Goal: Information Seeking & Learning: Learn about a topic

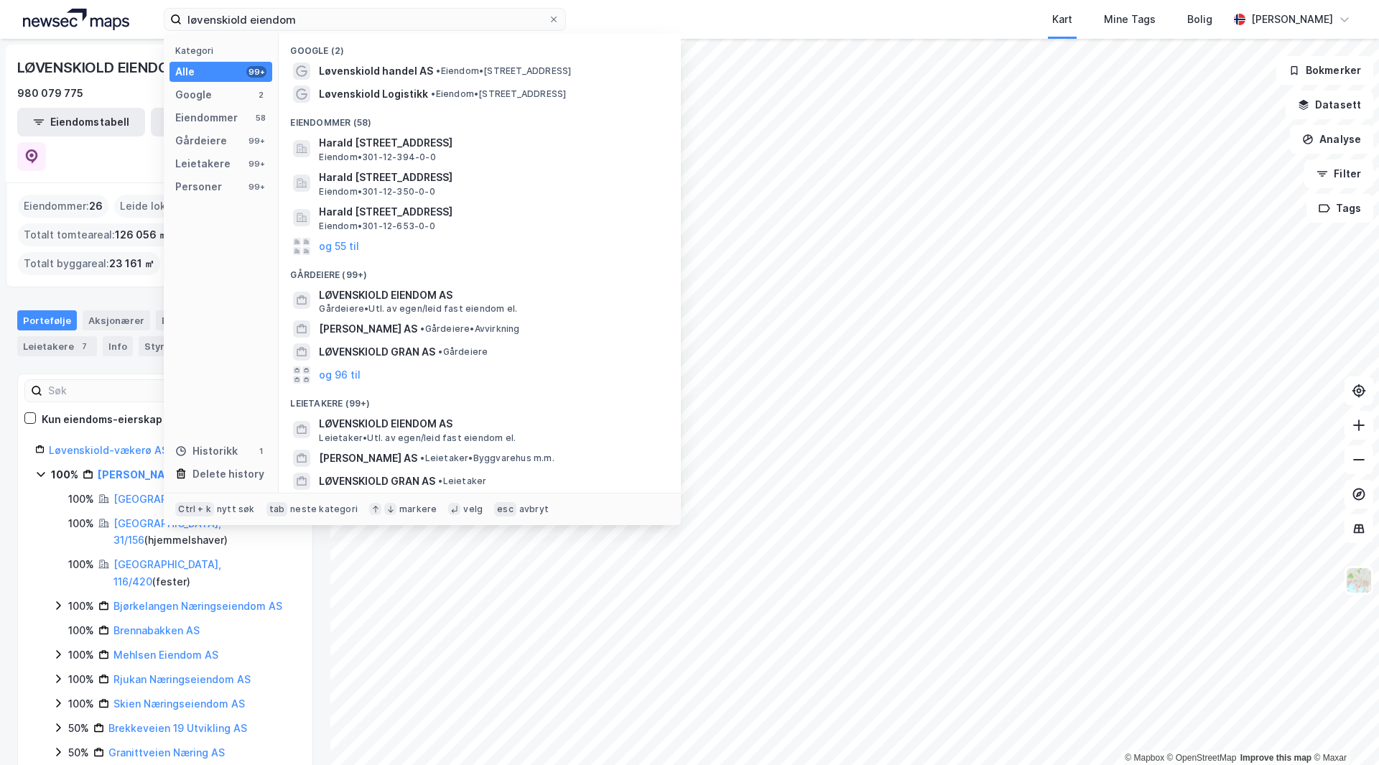
click at [38, 30] on div "løvenskiold eiendom Kategori Alle 99+ Google 2 Eiendommer 58 Gårdeiere 99+ Leie…" at bounding box center [689, 19] width 1379 height 39
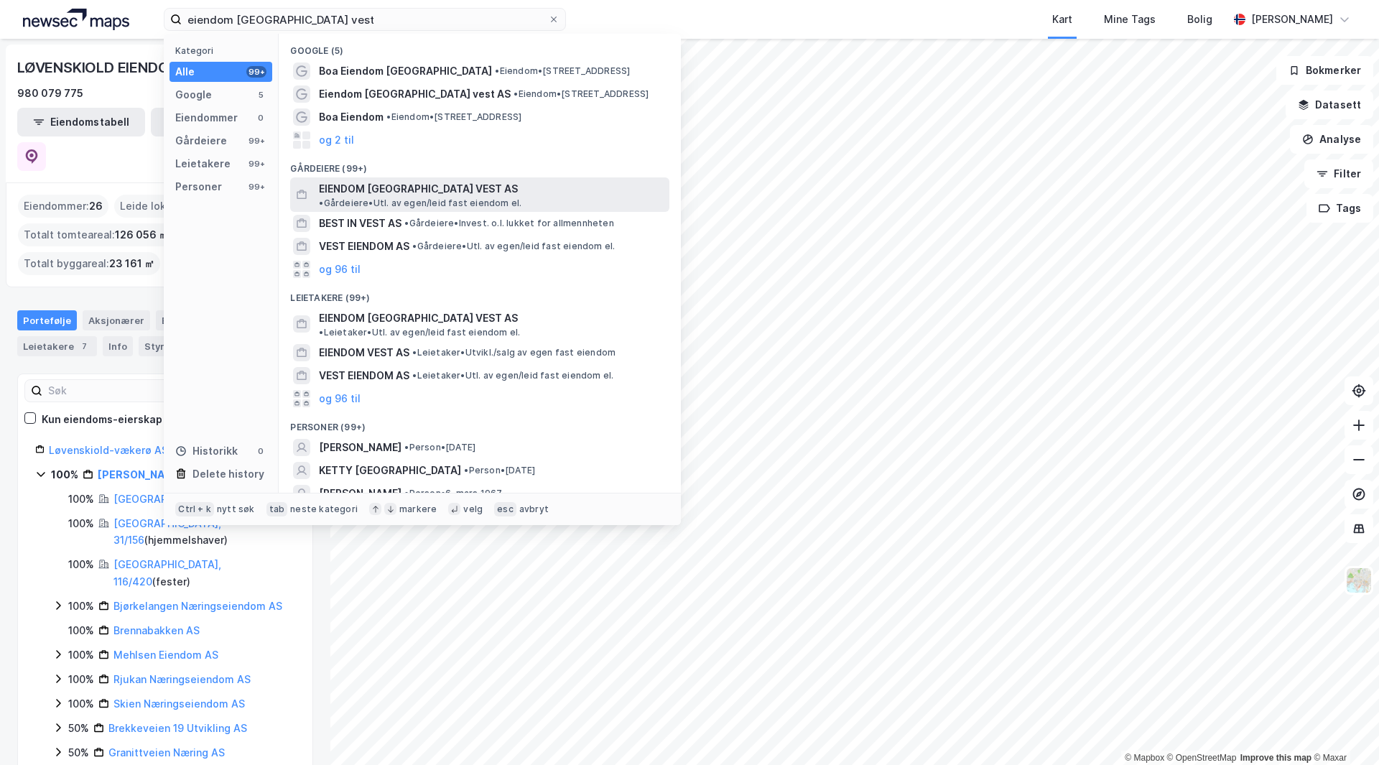
click at [403, 190] on span "EIENDOM [GEOGRAPHIC_DATA] VEST AS" at bounding box center [418, 188] width 199 height 17
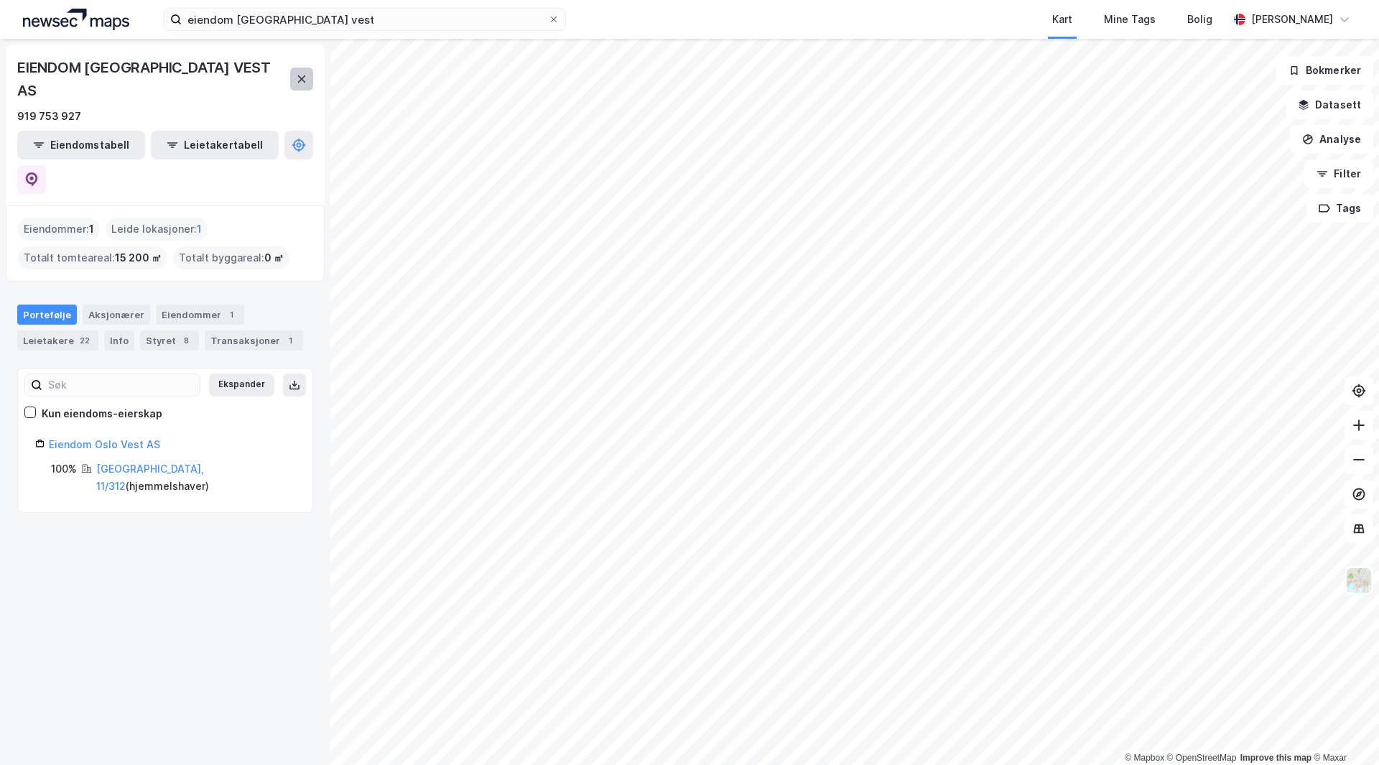
click at [300, 75] on icon at bounding box center [302, 78] width 8 height 7
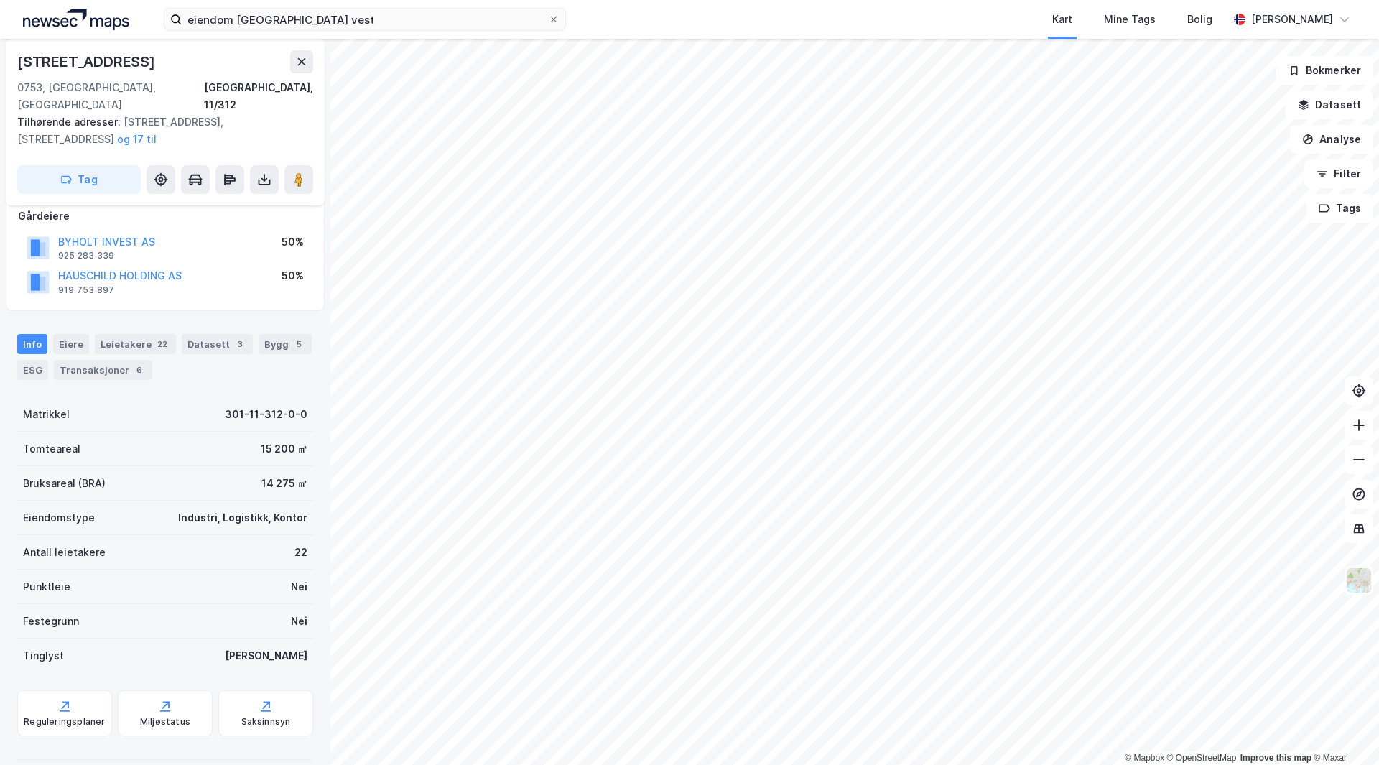
scroll to position [85, 0]
drag, startPoint x: 213, startPoint y: 437, endPoint x: 193, endPoint y: 433, distance: 20.4
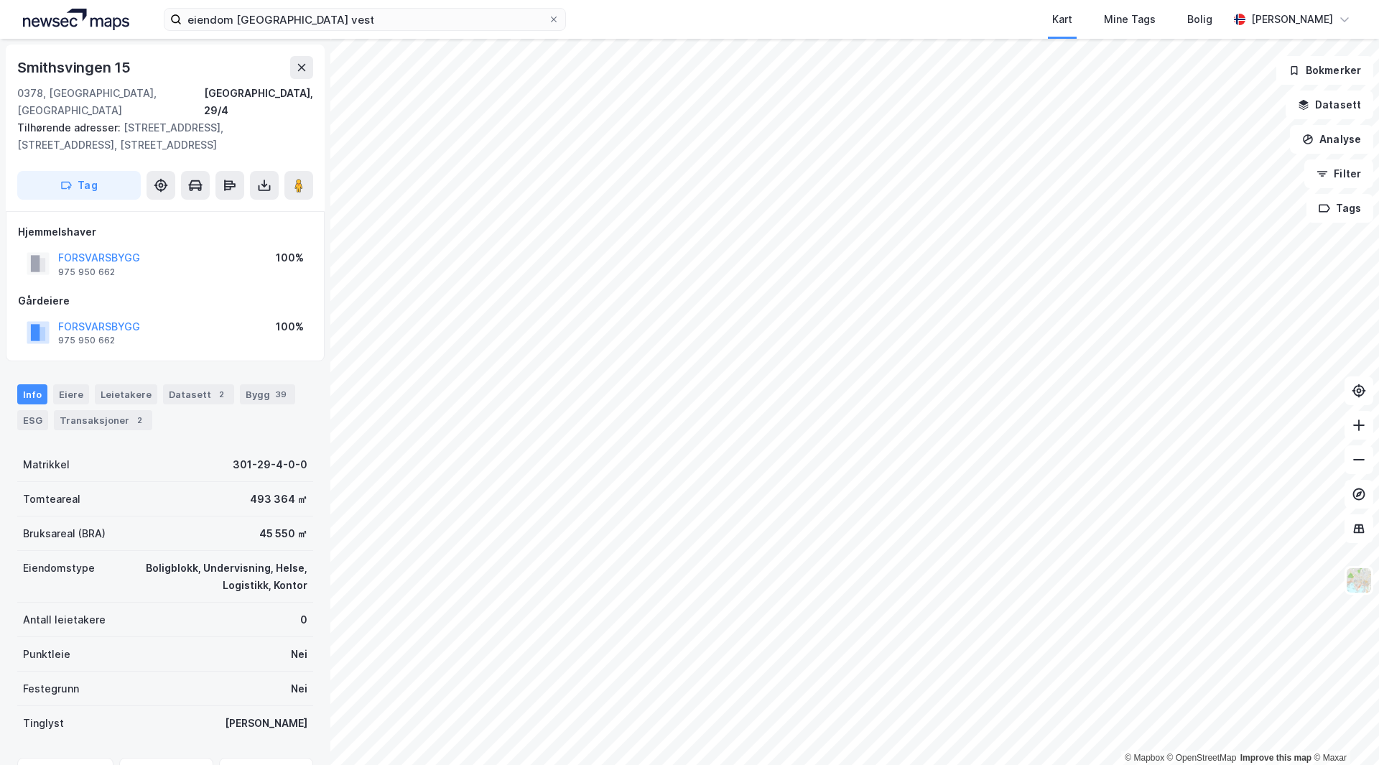
scroll to position [1, 0]
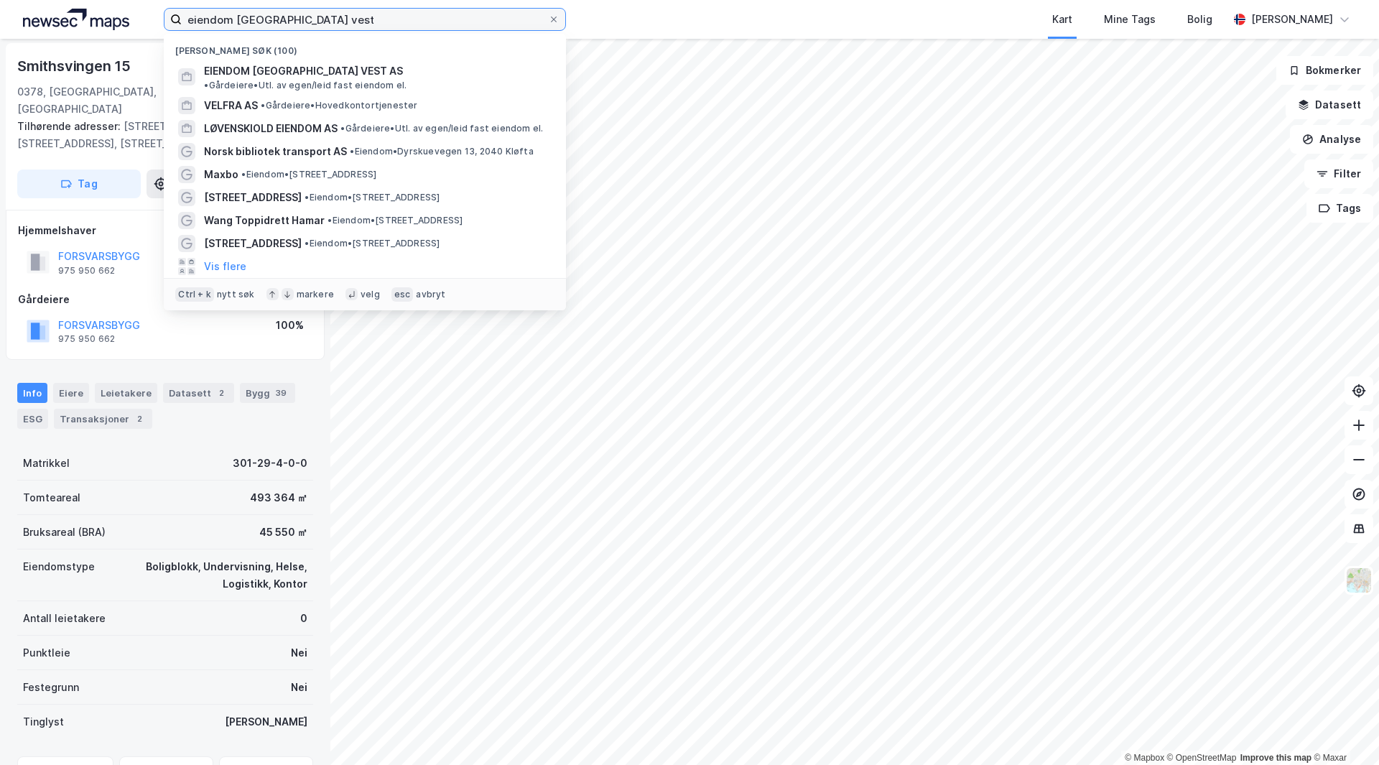
drag, startPoint x: 306, startPoint y: 19, endPoint x: 0, endPoint y: 1, distance: 306.4
click at [0, 1] on div "eiendom [GEOGRAPHIC_DATA] vest Nylige søk (100) EIENDOM [GEOGRAPHIC_DATA] VEST …" at bounding box center [689, 19] width 1379 height 39
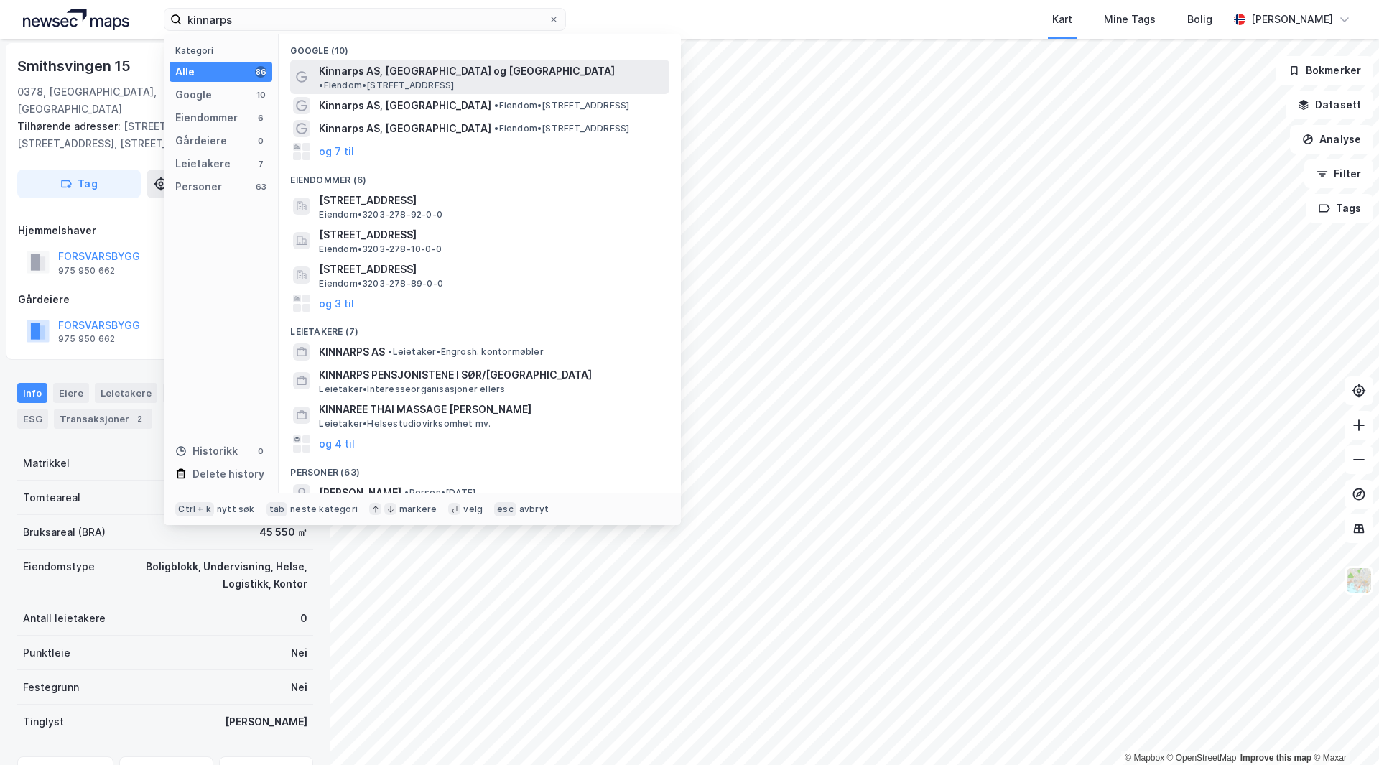
click at [392, 78] on span "Kinnarps AS, [GEOGRAPHIC_DATA] og [GEOGRAPHIC_DATA]" at bounding box center [467, 70] width 296 height 17
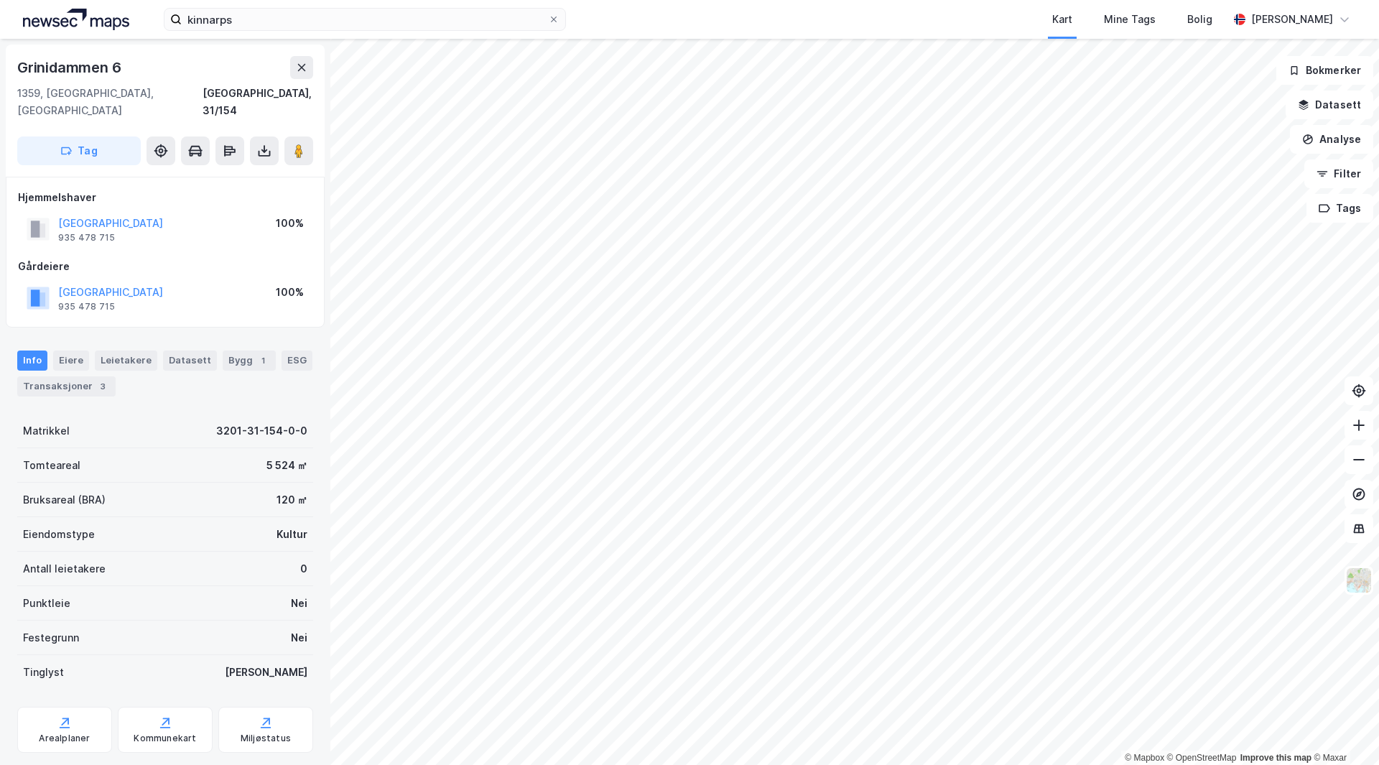
scroll to position [1, 0]
click at [0, 0] on button "GRINIDAMMEN 4 EIENDOM AS" at bounding box center [0, 0] width 0 height 0
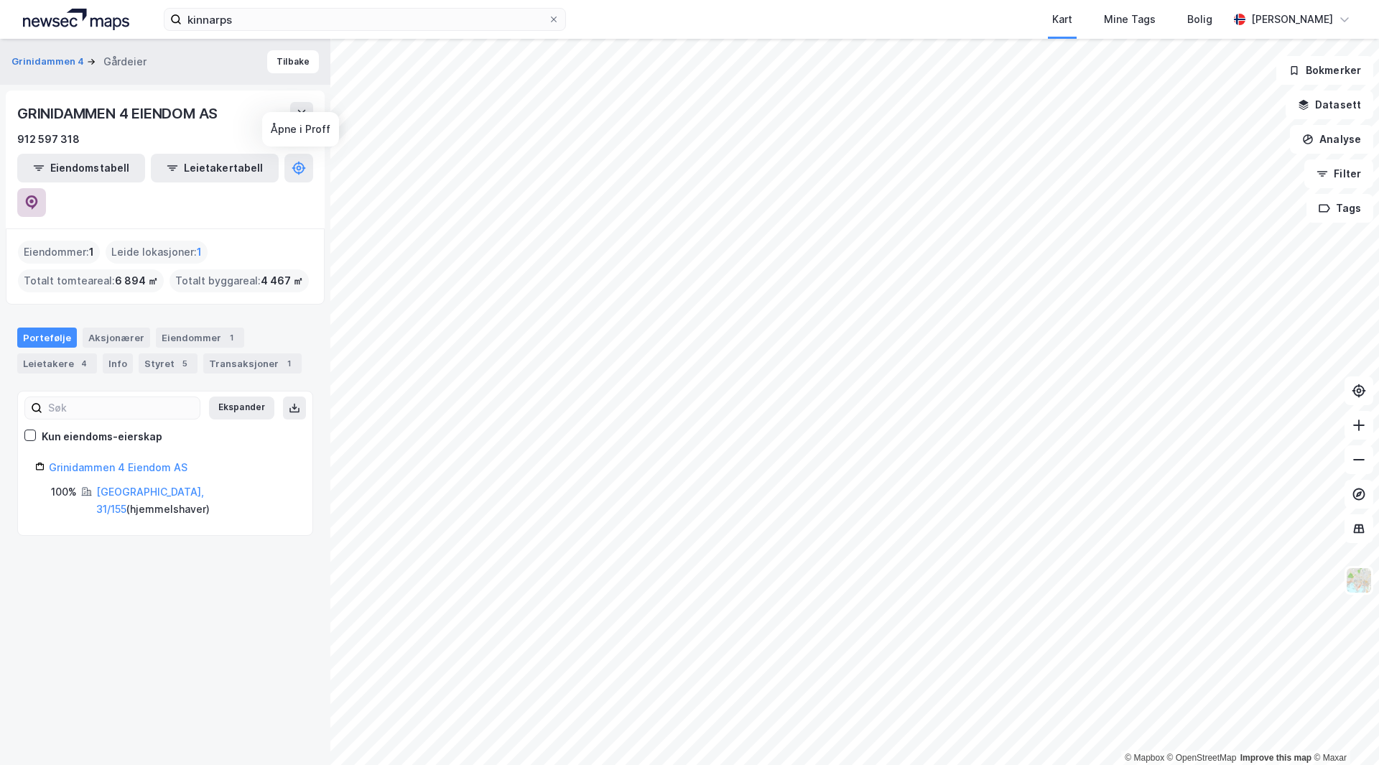
click at [46, 188] on button at bounding box center [31, 202] width 29 height 29
click at [181, 537] on div "Grinidammen 4 Gårdeier Tilbake GRINIDAMMEN 4 EIENDOM AS 912 597 318 Eiendomstab…" at bounding box center [165, 402] width 330 height 726
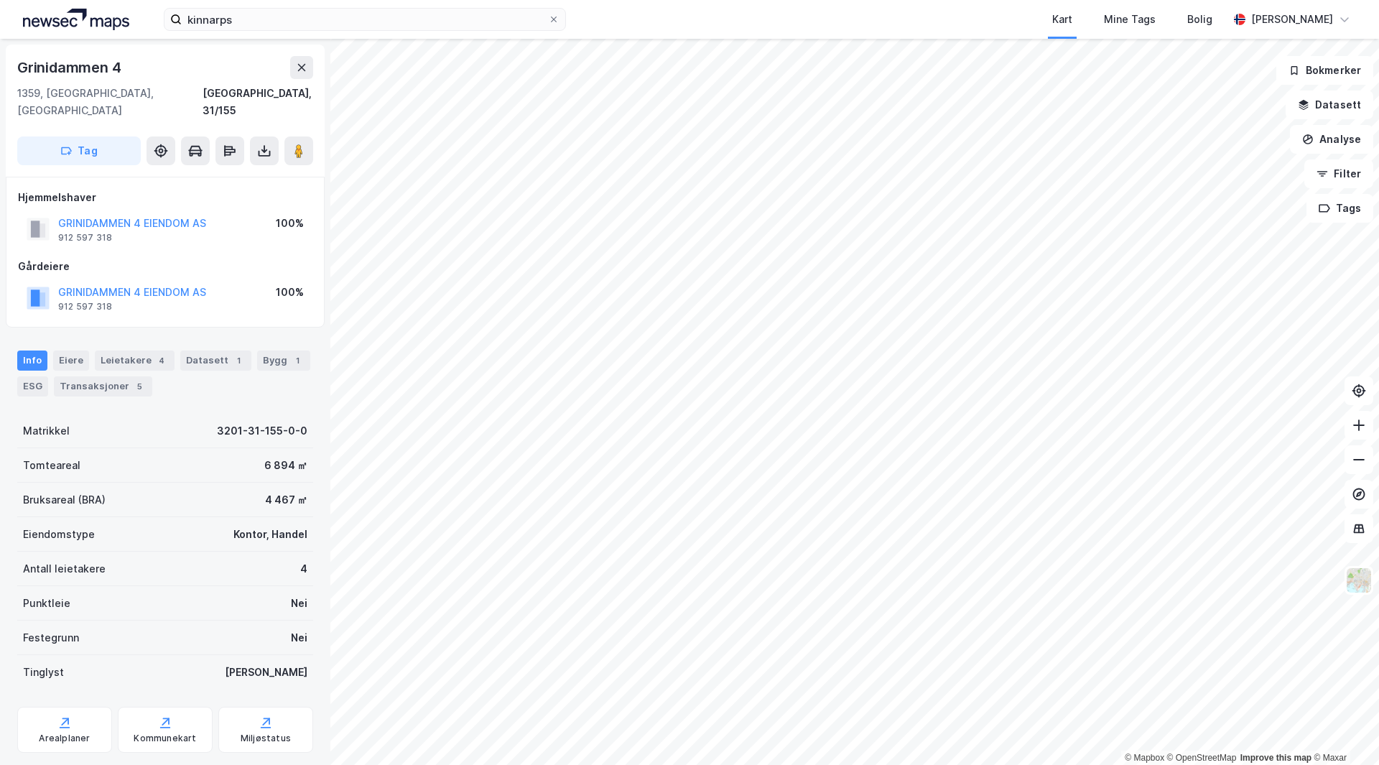
scroll to position [1, 0]
click at [0, 0] on button "GRINIDAMMEN 4 EIENDOM AS" at bounding box center [0, 0] width 0 height 0
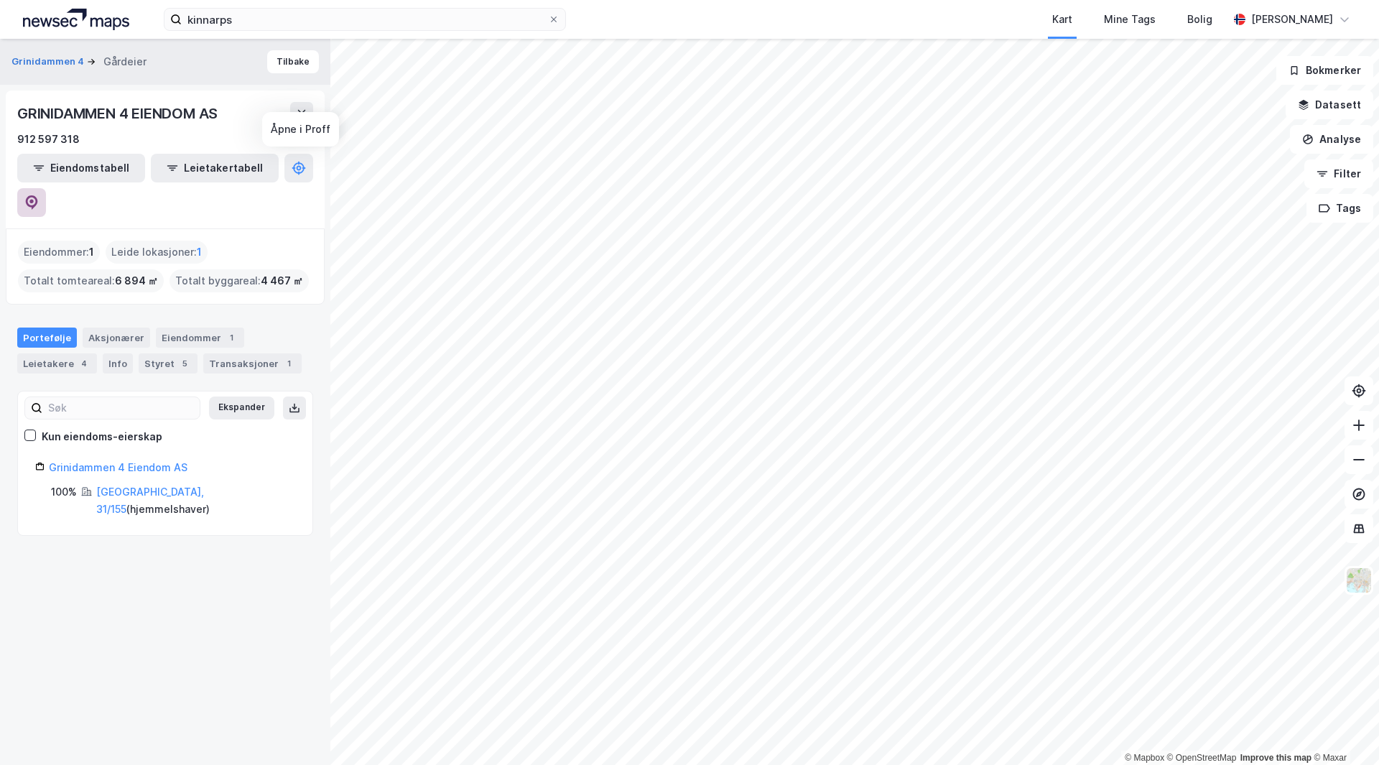
click at [39, 195] on icon at bounding box center [31, 202] width 14 height 14
click at [300, 65] on button "Tilbake" at bounding box center [293, 61] width 52 height 23
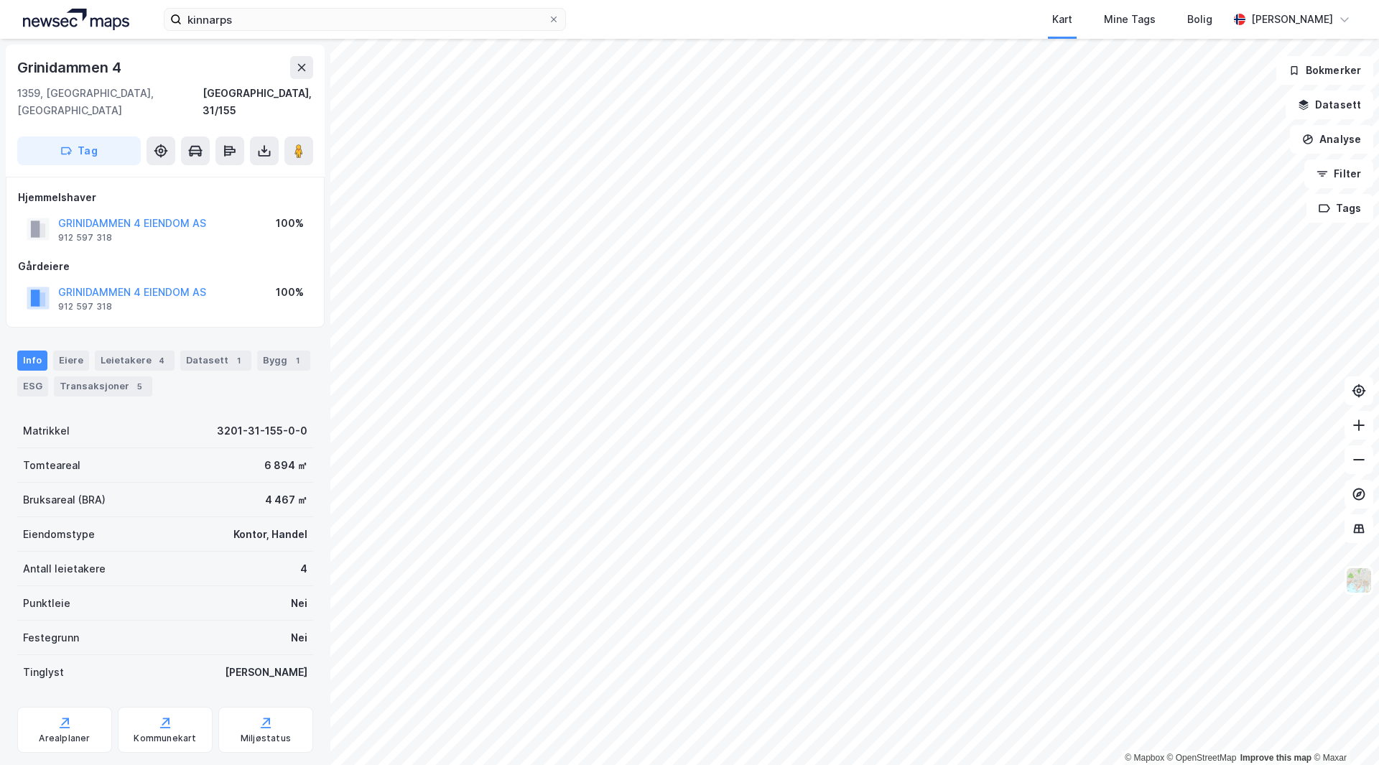
scroll to position [1, 0]
drag, startPoint x: 178, startPoint y: 459, endPoint x: 168, endPoint y: 452, distance: 12.4
click at [168, 452] on div "Tomteareal 6 894 ㎡" at bounding box center [165, 464] width 296 height 34
drag, startPoint x: 168, startPoint y: 452, endPoint x: 122, endPoint y: 451, distance: 46.0
click at [122, 451] on div "Tomteareal 6 894 ㎡" at bounding box center [165, 464] width 296 height 34
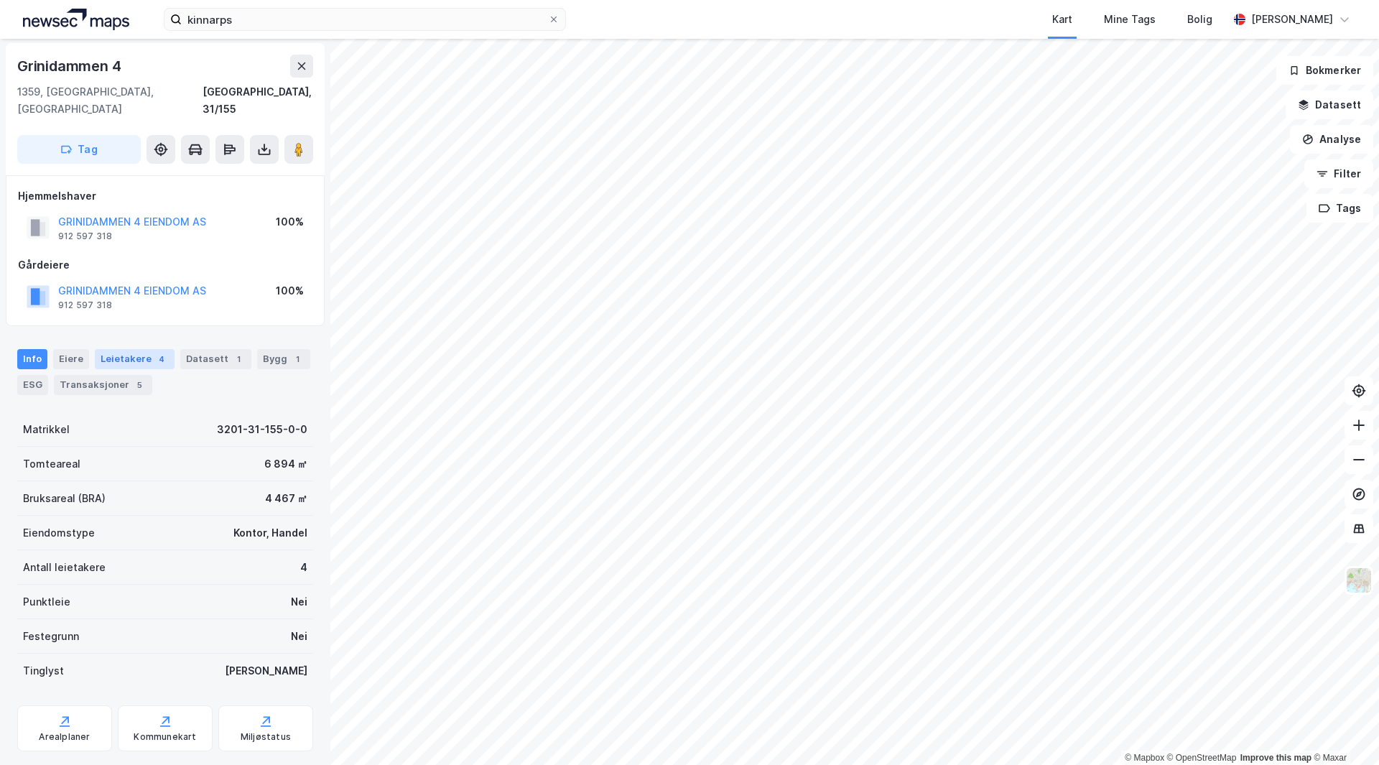
click at [146, 349] on div "Leietakere 4" at bounding box center [135, 359] width 80 height 20
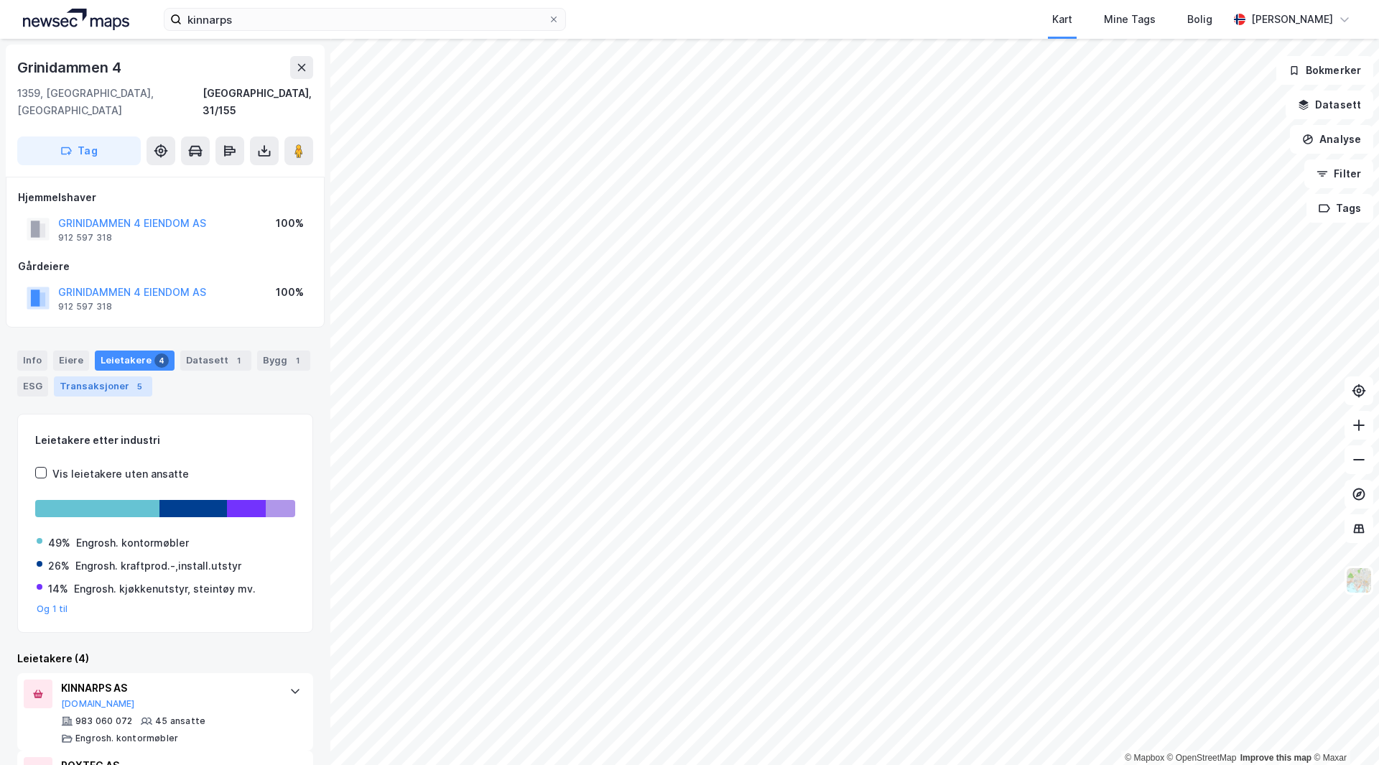
click at [102, 376] on div "Transaksjoner 5" at bounding box center [103, 386] width 98 height 20
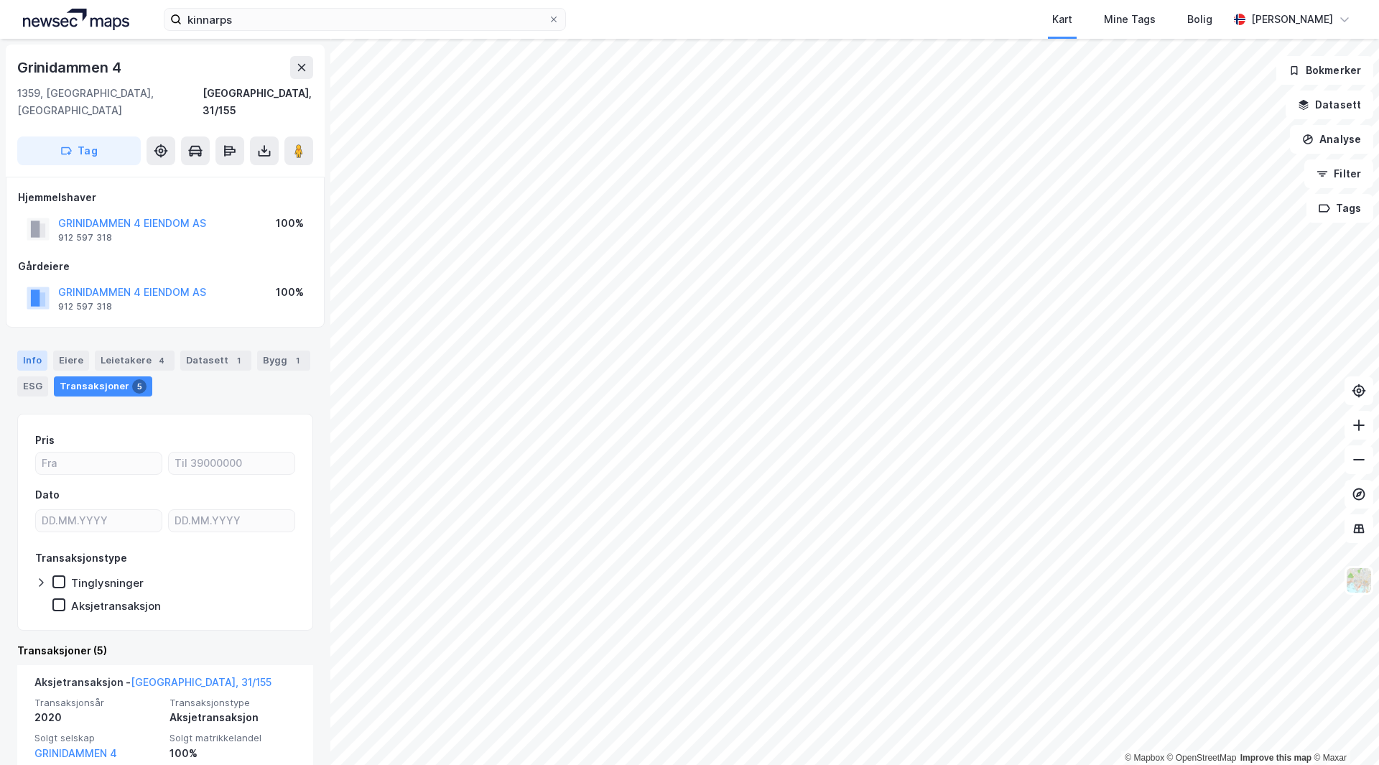
click at [39, 350] on div "Info" at bounding box center [32, 360] width 30 height 20
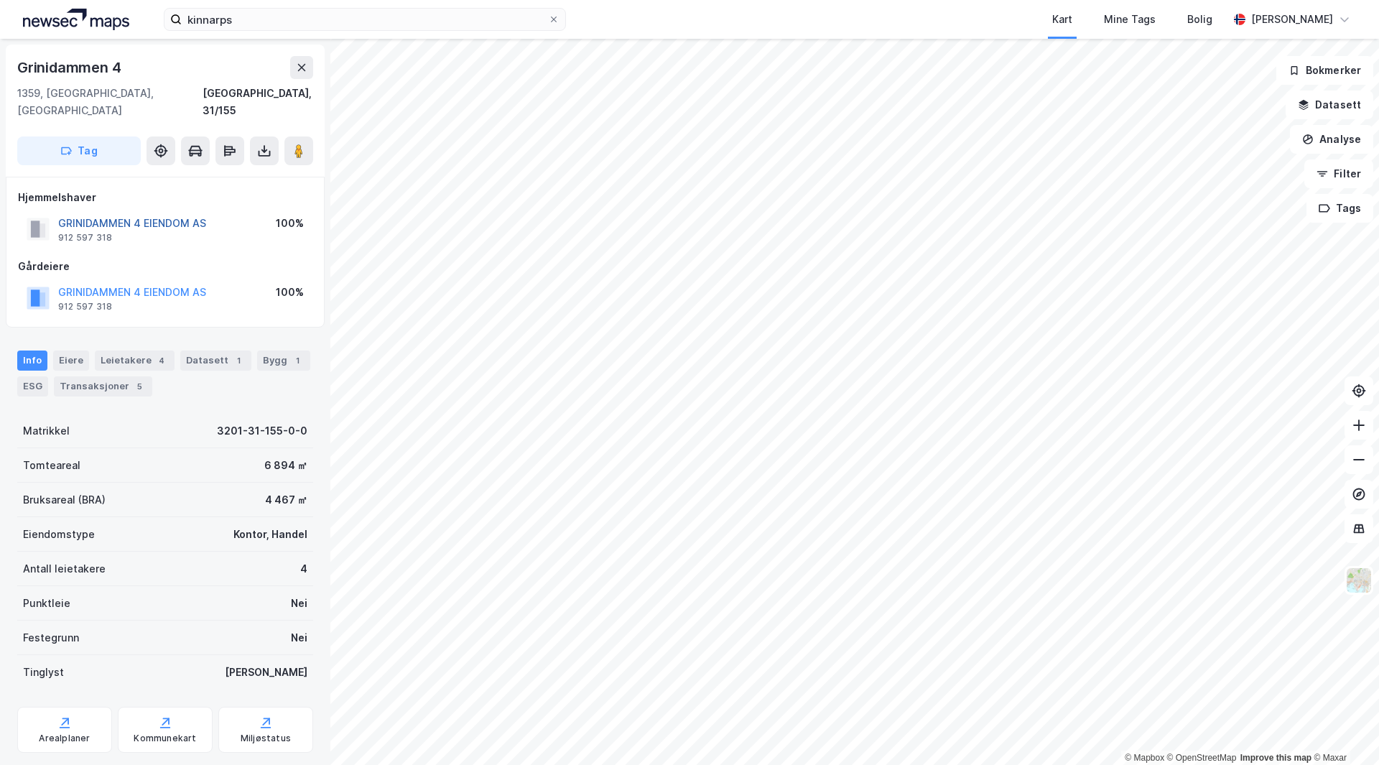
click at [0, 0] on button "GRINIDAMMEN 4 EIENDOM AS" at bounding box center [0, 0] width 0 height 0
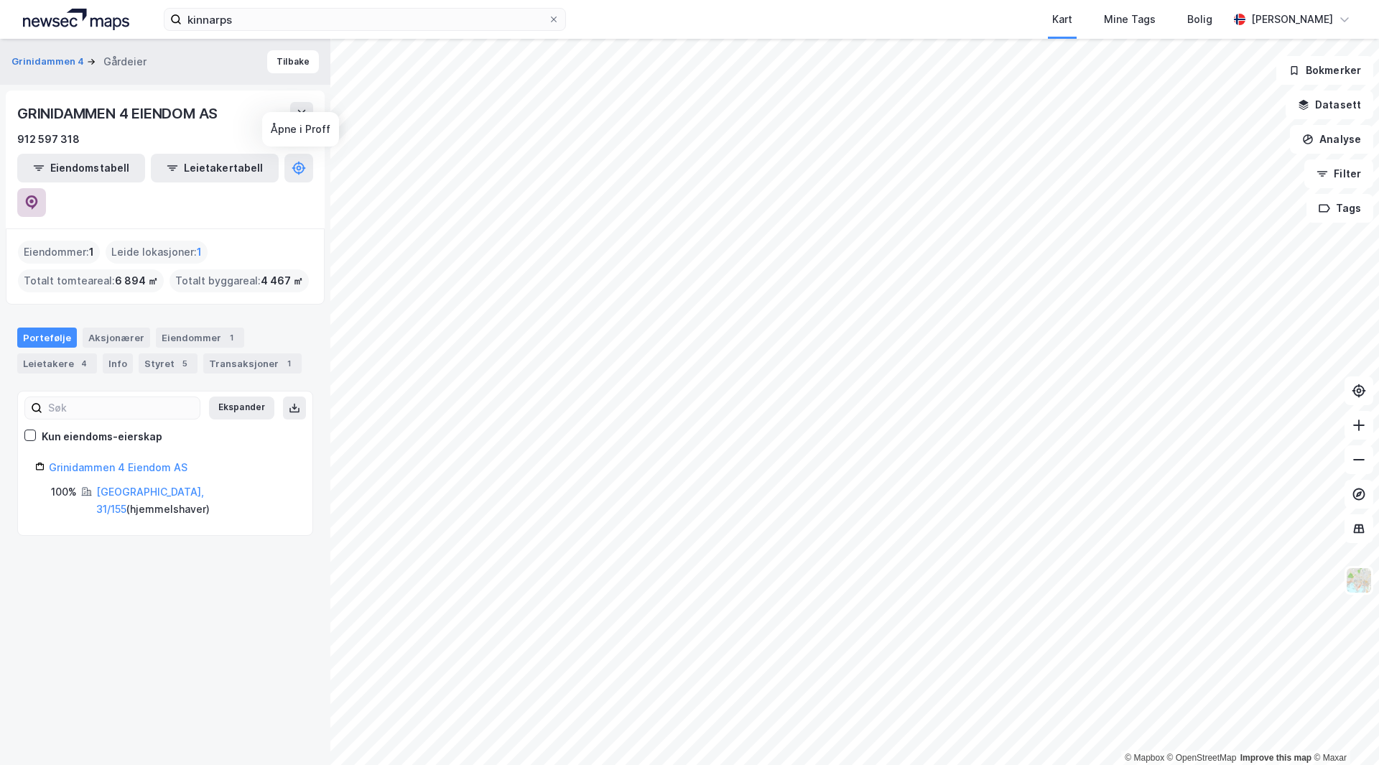
click at [46, 188] on button at bounding box center [31, 202] width 29 height 29
click at [264, 22] on input "kinnarps" at bounding box center [365, 20] width 366 height 22
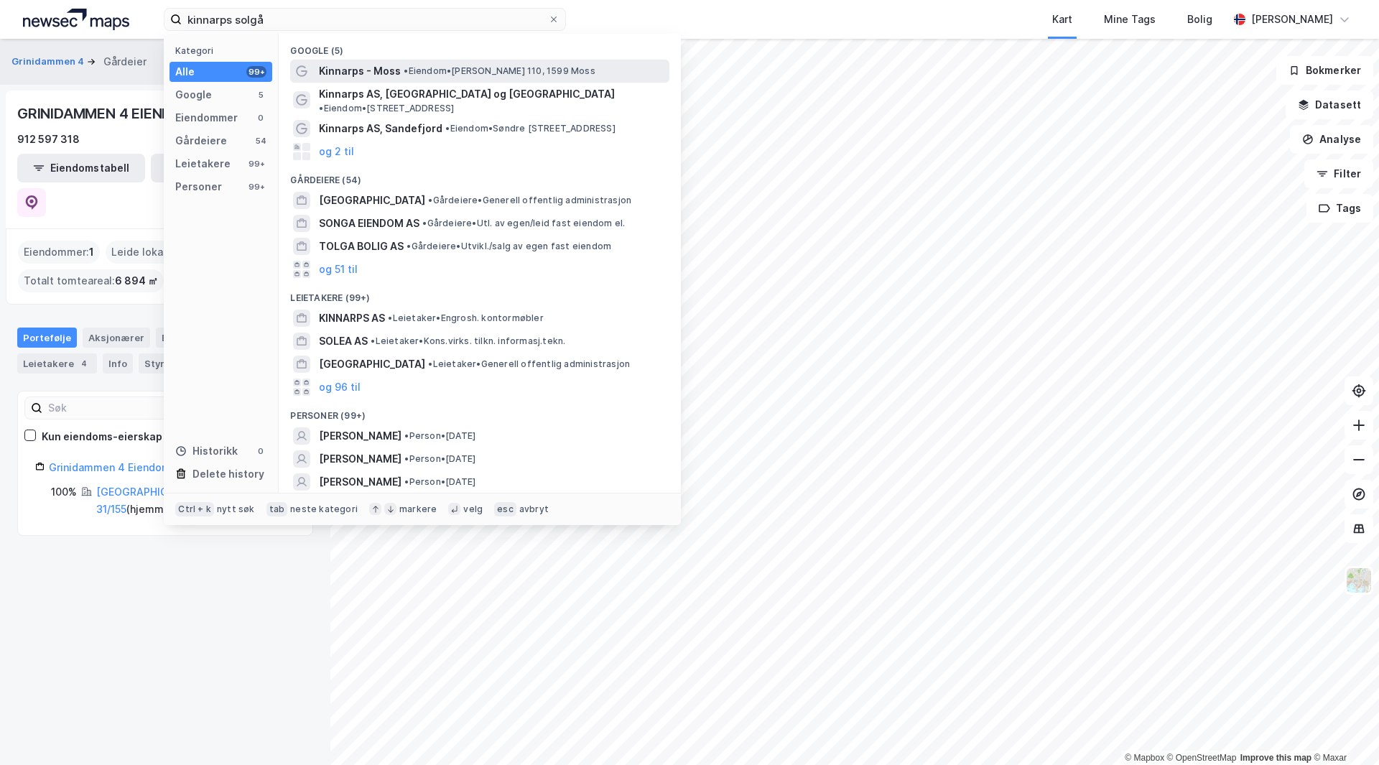
click at [386, 67] on span "Kinnarps - Moss" at bounding box center [360, 70] width 82 height 17
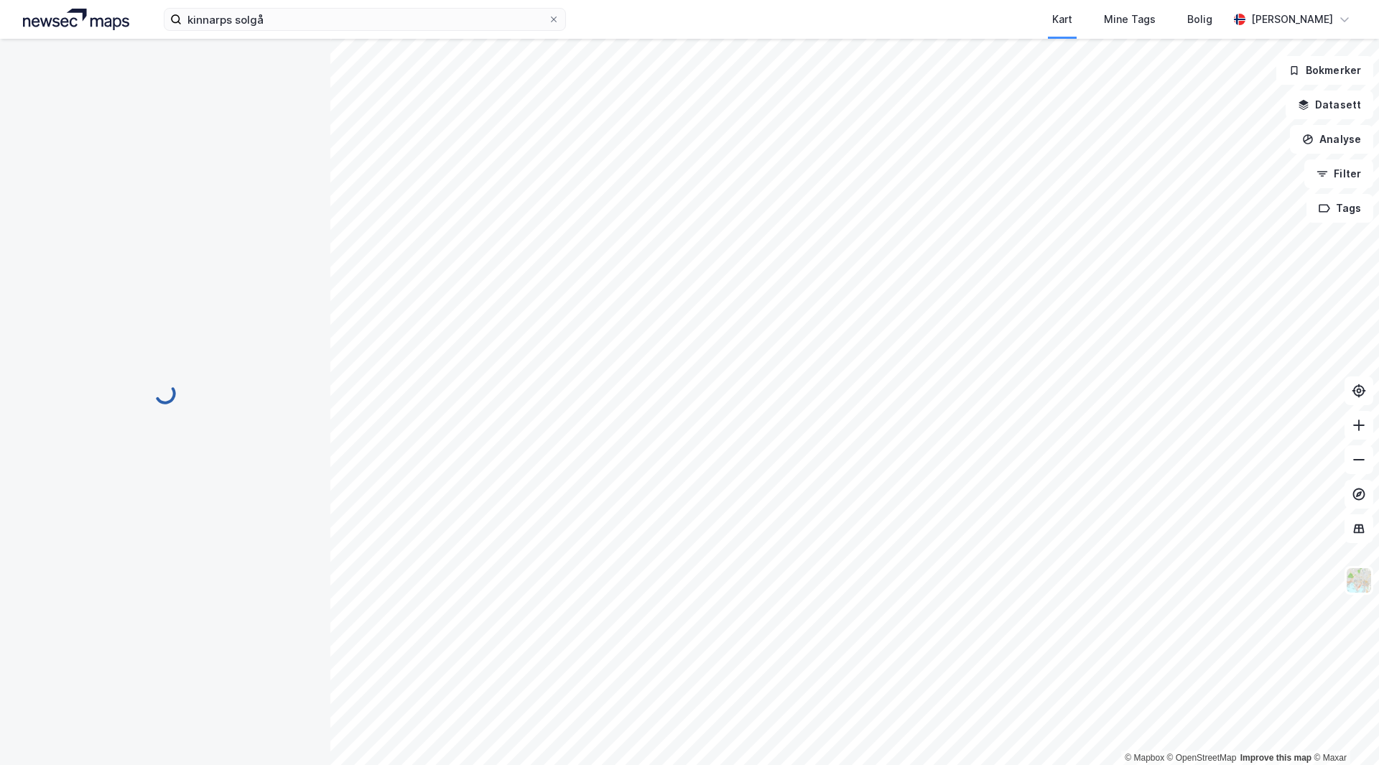
scroll to position [1, 0]
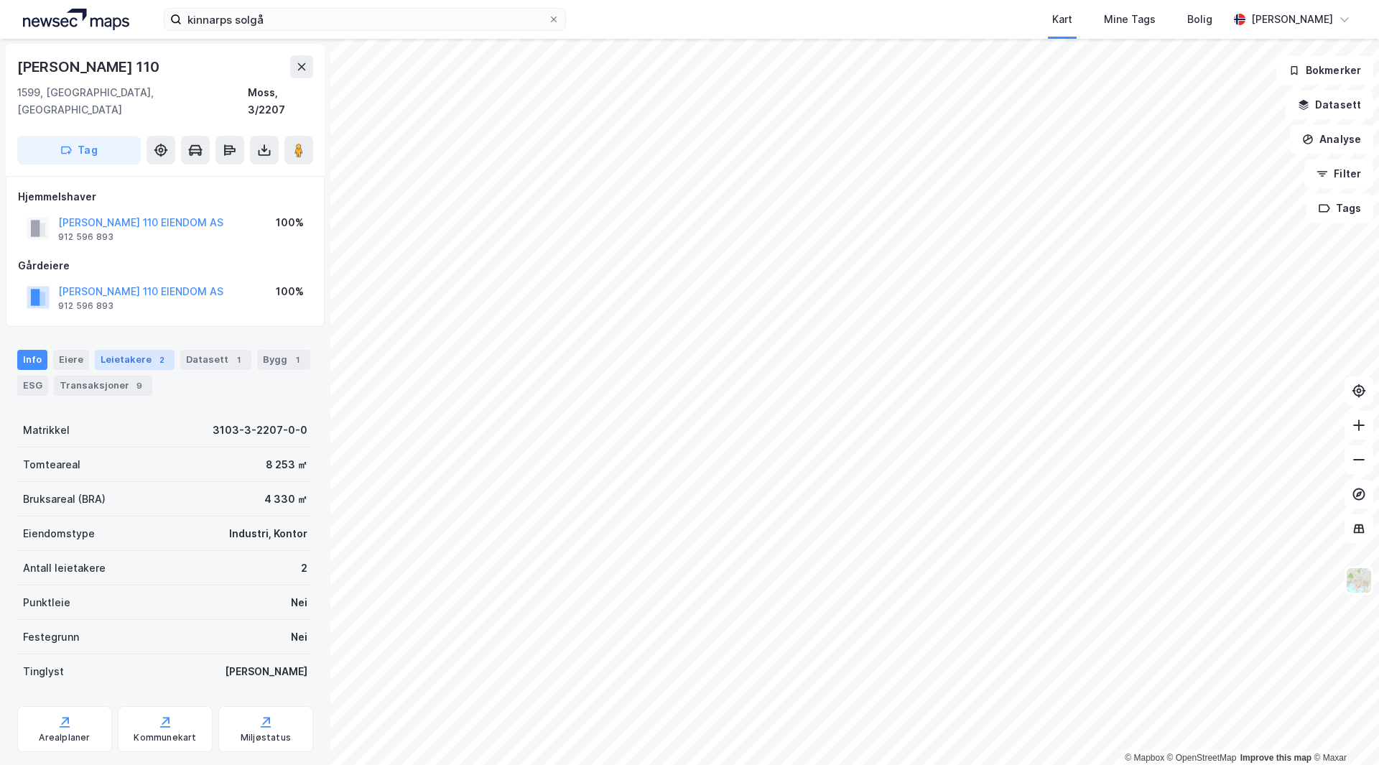
click at [152, 350] on div "Leietakere 2" at bounding box center [135, 360] width 80 height 20
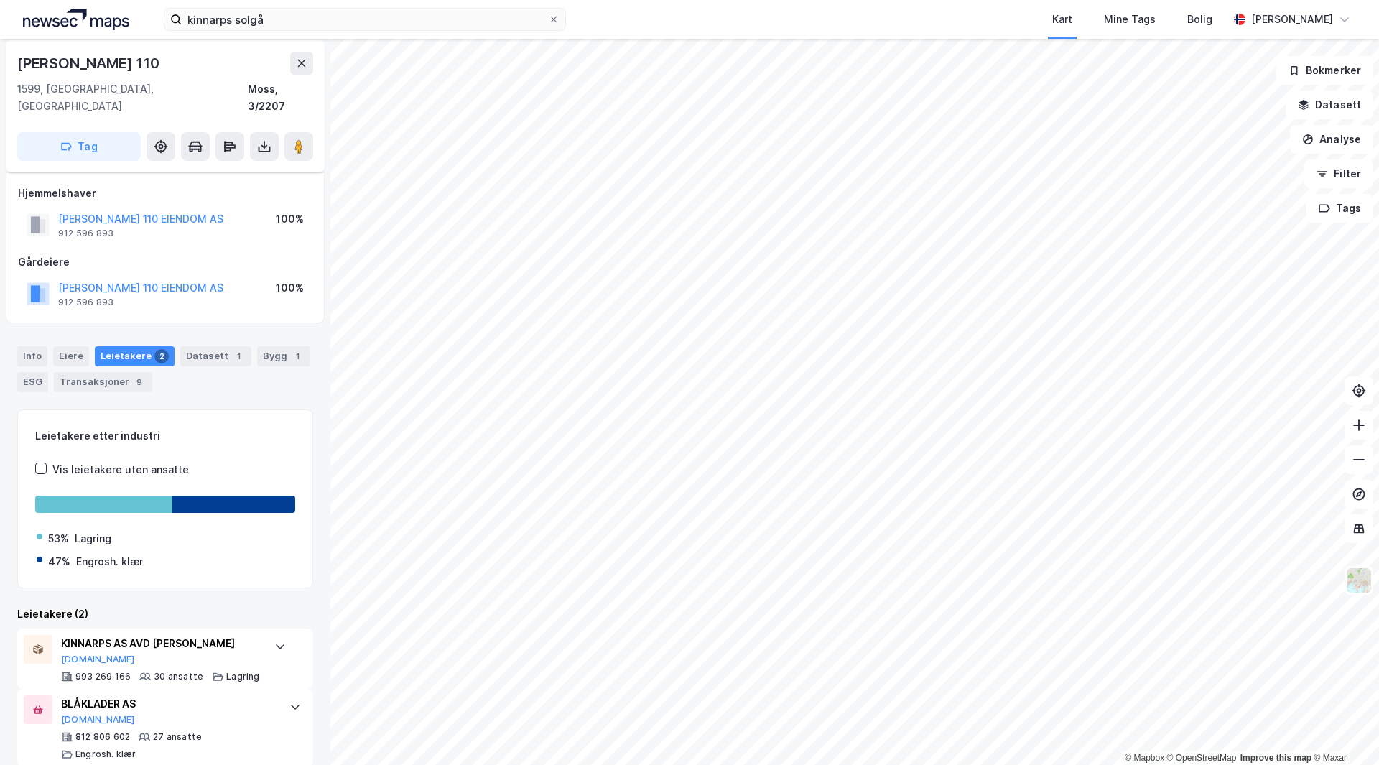
scroll to position [6, 0]
click at [34, 345] on div "Info" at bounding box center [32, 355] width 30 height 20
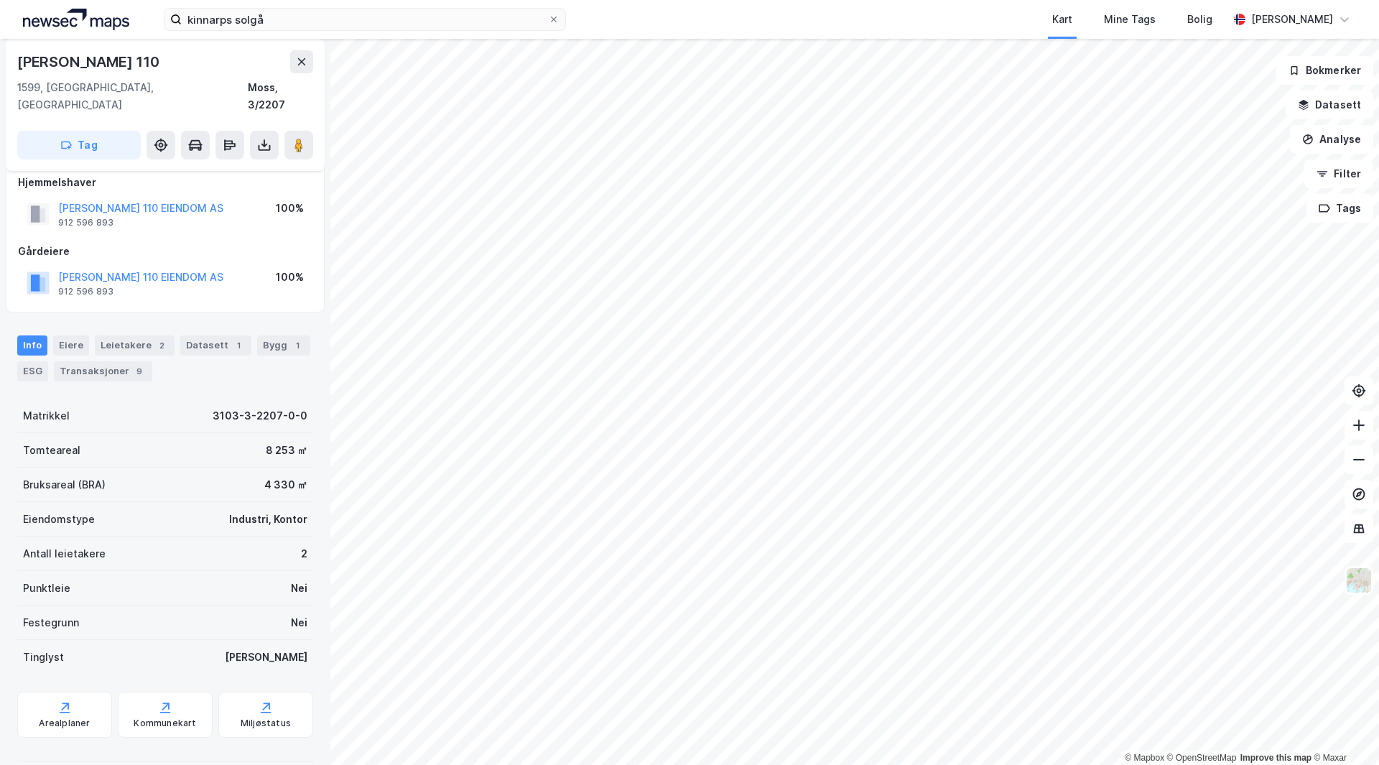
scroll to position [17, 0]
drag, startPoint x: 180, startPoint y: 457, endPoint x: 169, endPoint y: 453, distance: 11.4
click at [169, 465] on div "Bruksareal (BRA) 4 330 ㎡" at bounding box center [165, 482] width 296 height 34
click at [0, 0] on button "[PERSON_NAME] 110 EIENDOM AS" at bounding box center [0, 0] width 0 height 0
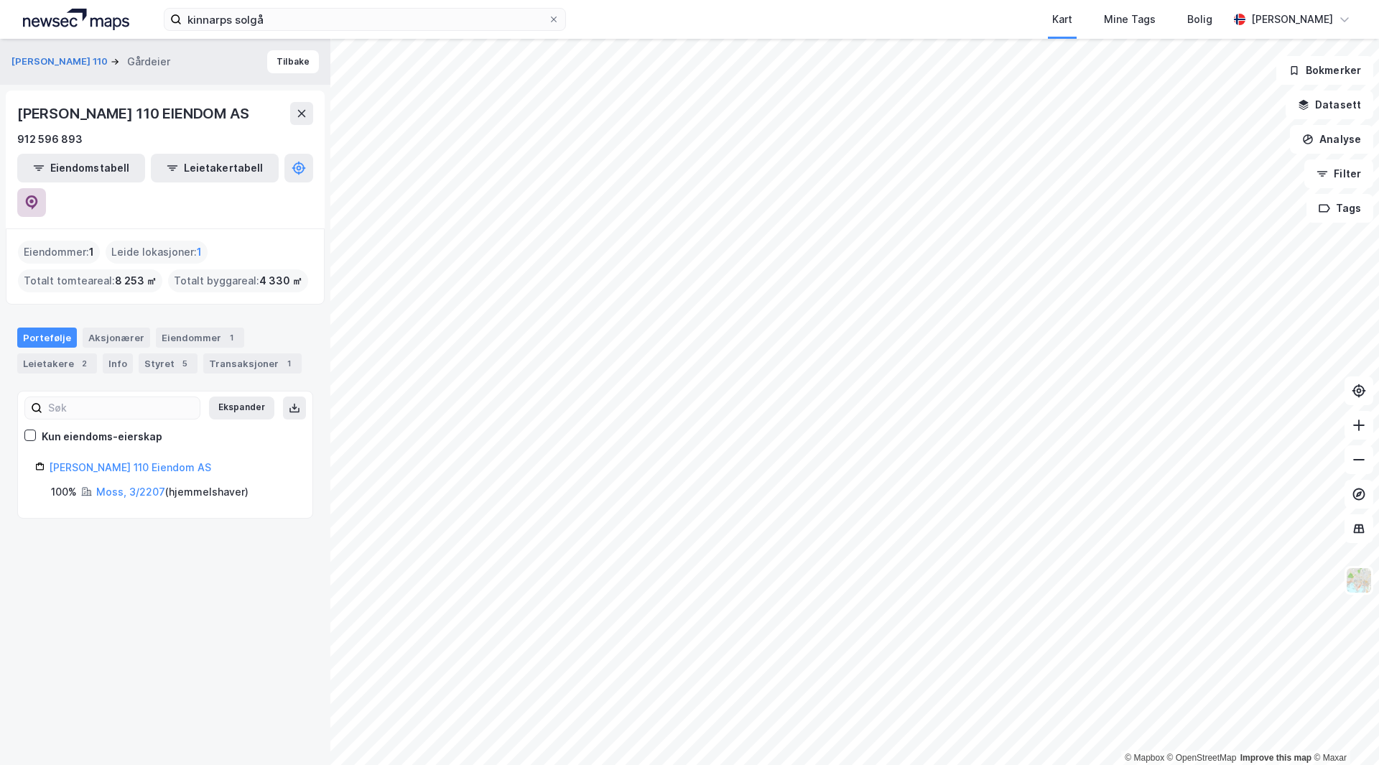
click at [38, 195] on icon at bounding box center [32, 202] width 12 height 14
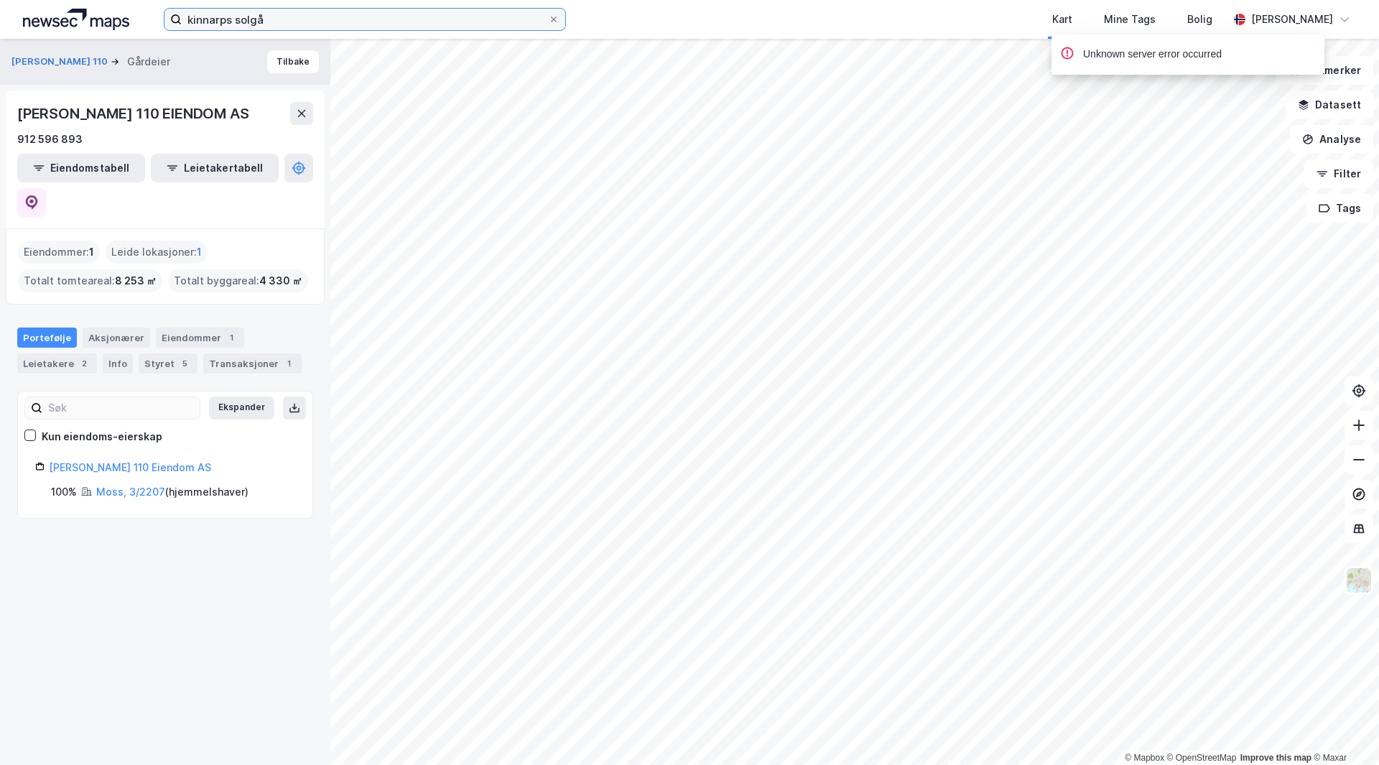
click at [311, 26] on input "kinnarps solgå" at bounding box center [365, 20] width 366 height 22
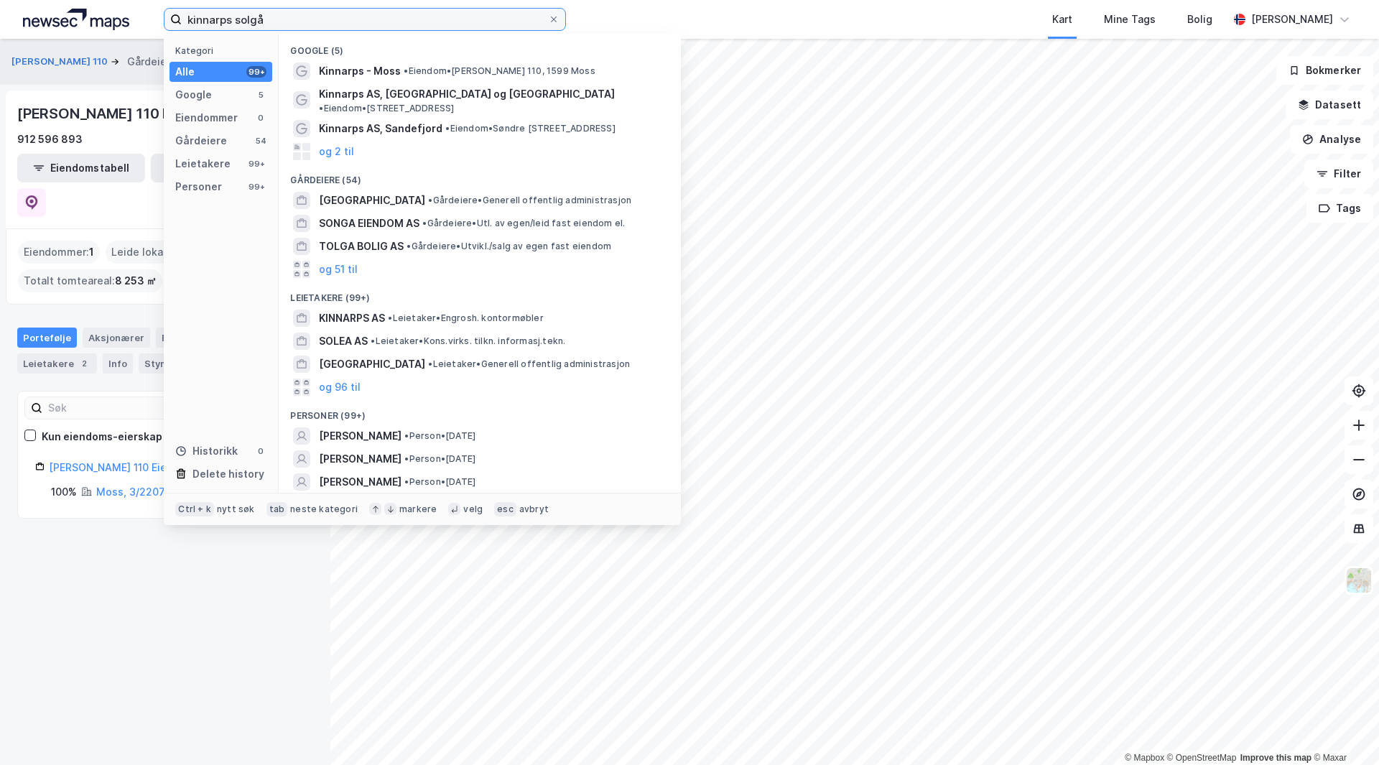
click at [311, 26] on input "kinnarps solgå" at bounding box center [365, 20] width 366 height 22
type input "n"
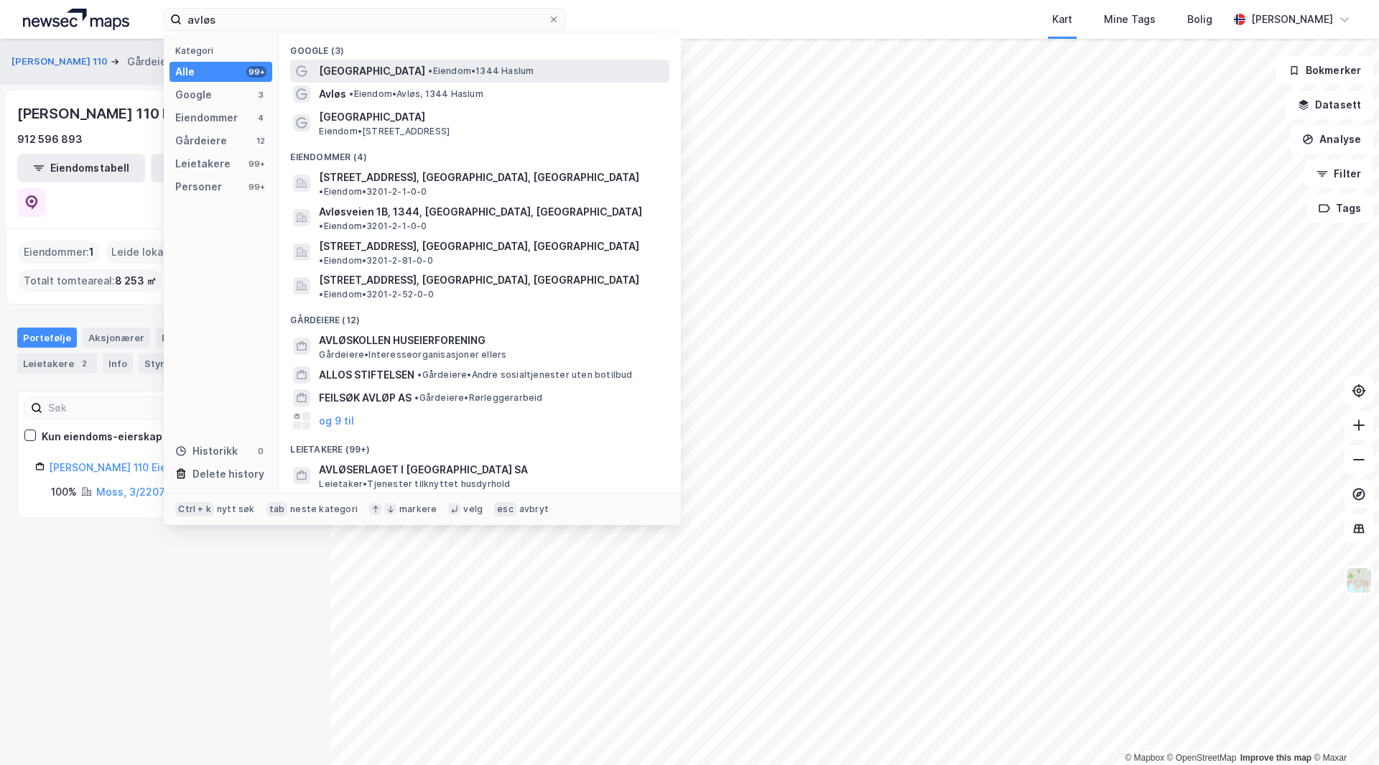
click at [376, 78] on span "[GEOGRAPHIC_DATA]" at bounding box center [372, 70] width 106 height 17
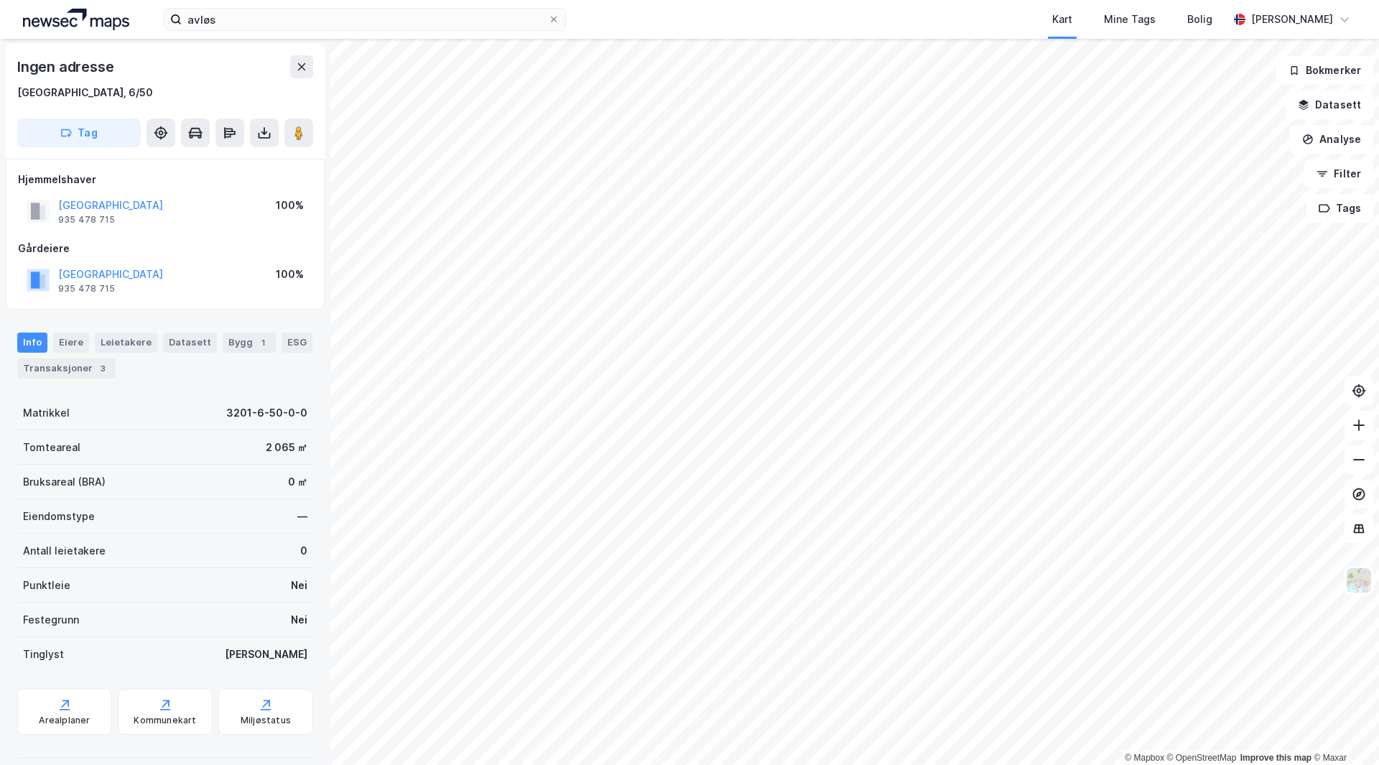
scroll to position [1, 0]
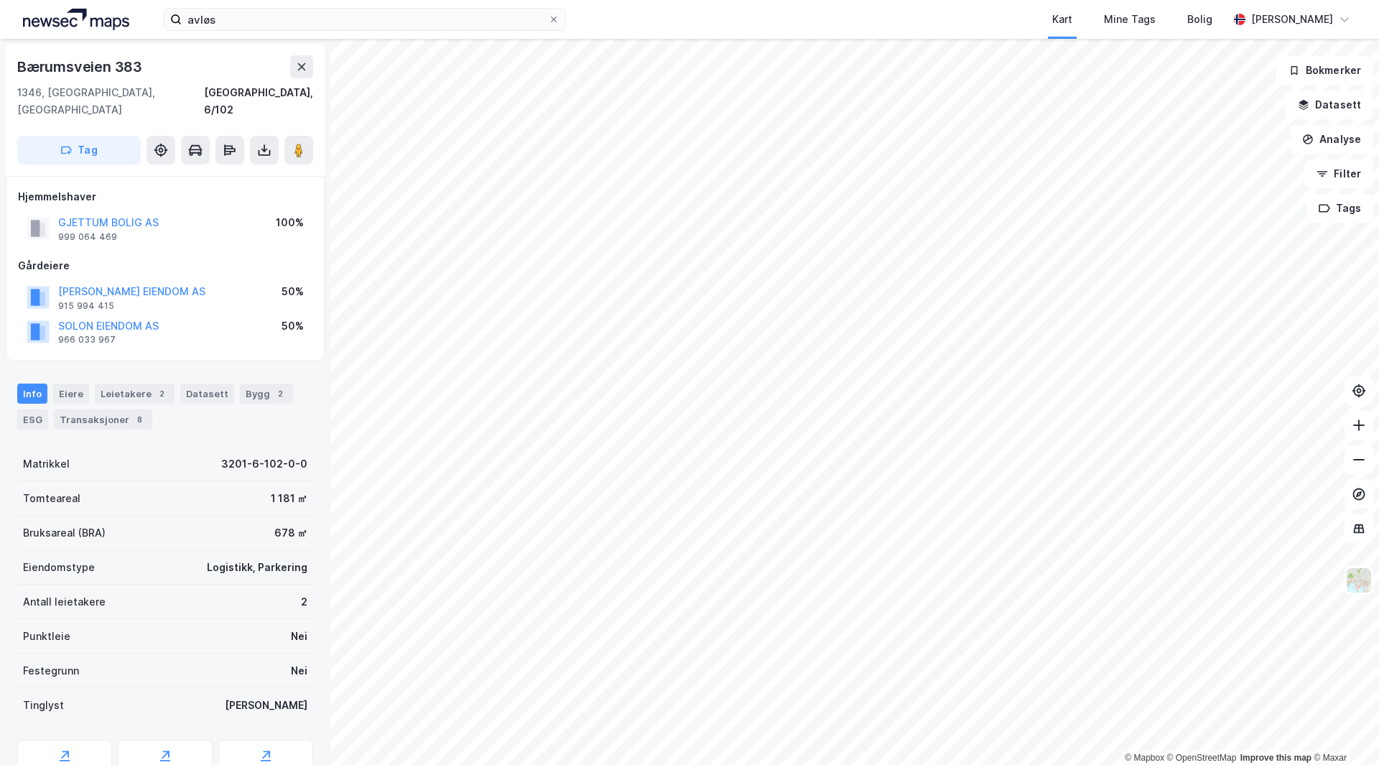
scroll to position [1, 0]
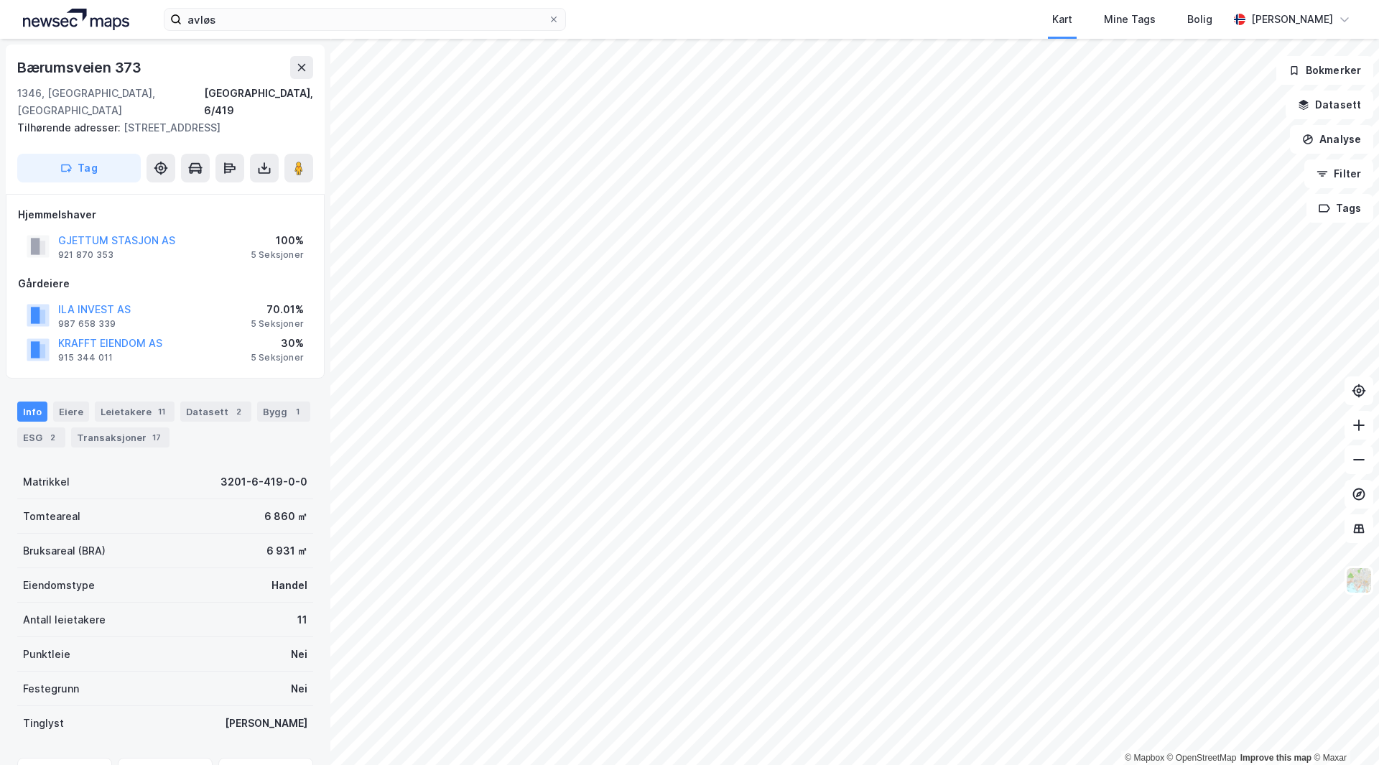
scroll to position [1, 0]
click at [0, 0] on button "GJETTUM STASJON AS" at bounding box center [0, 0] width 0 height 0
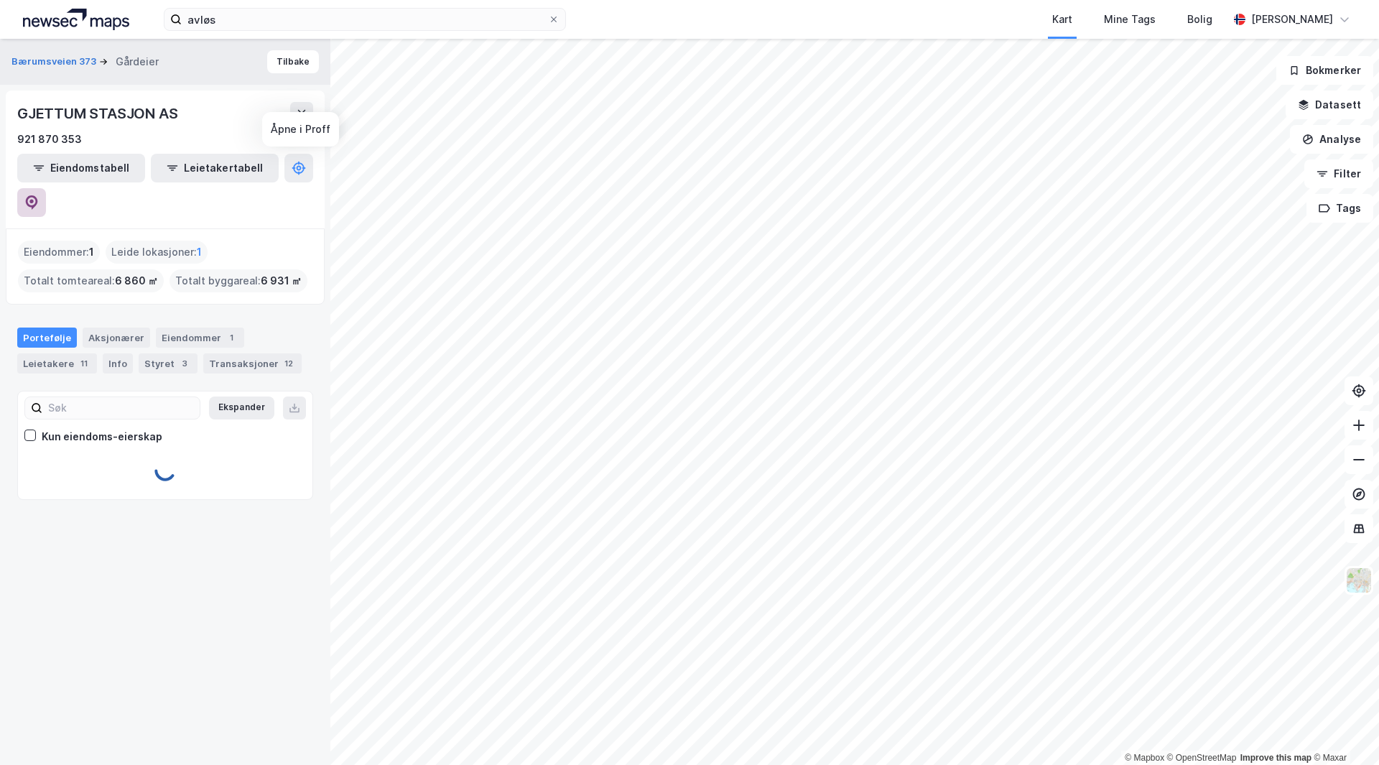
click at [46, 188] on button at bounding box center [31, 202] width 29 height 29
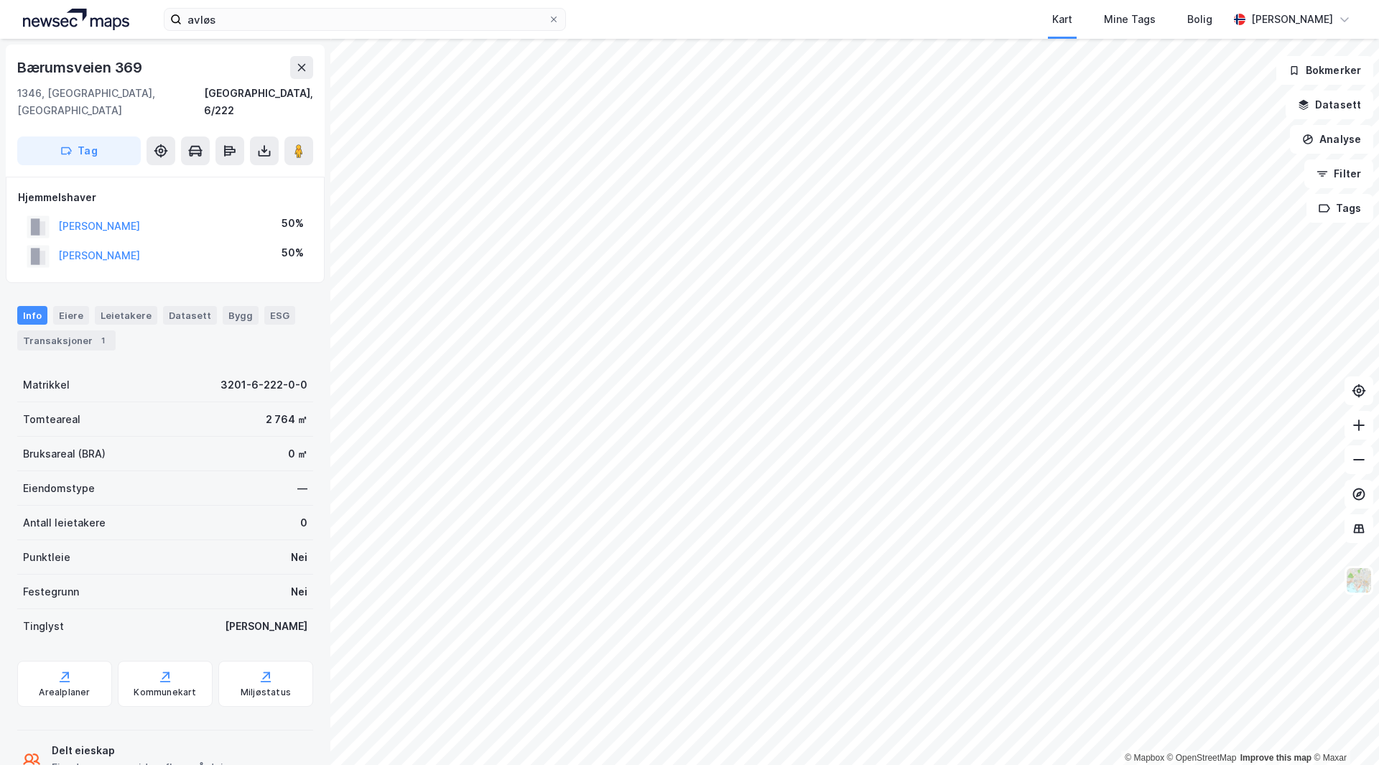
scroll to position [1, 0]
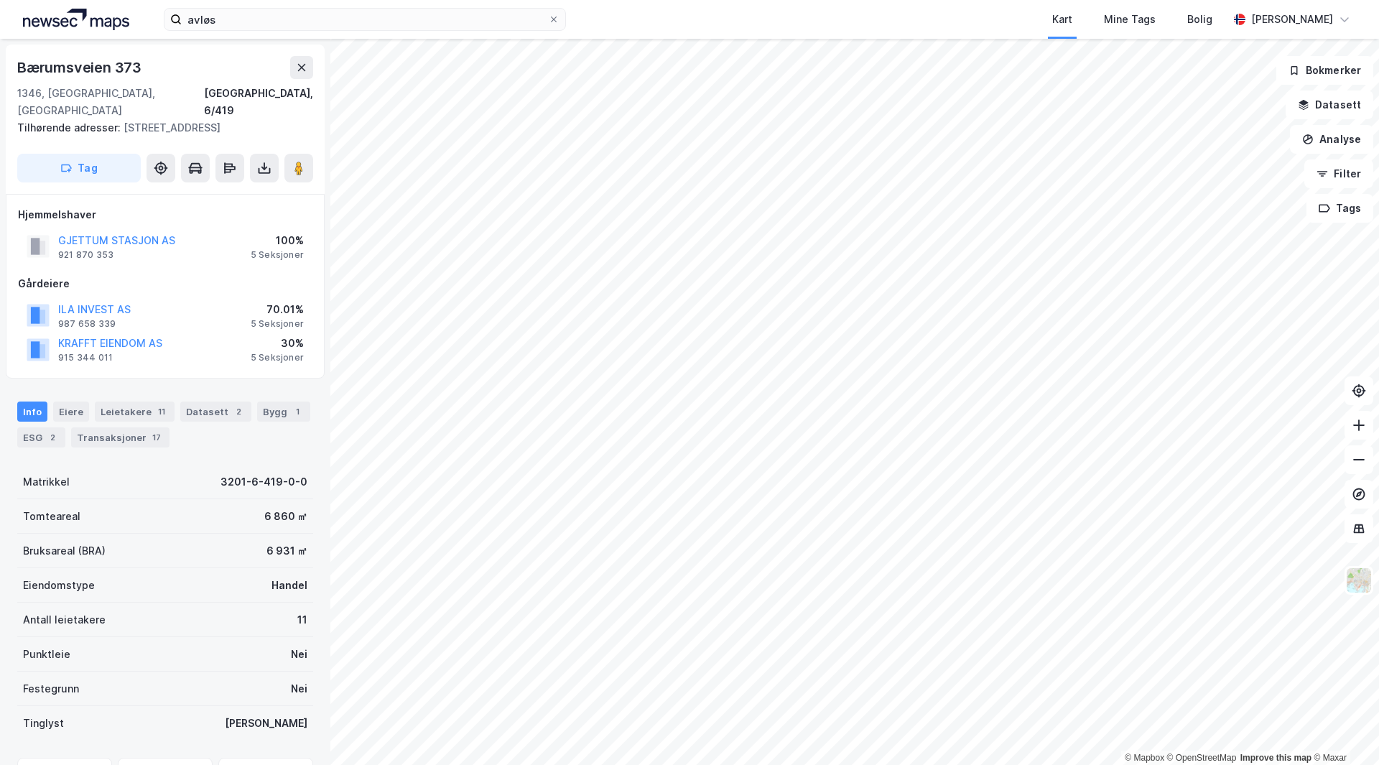
scroll to position [1, 0]
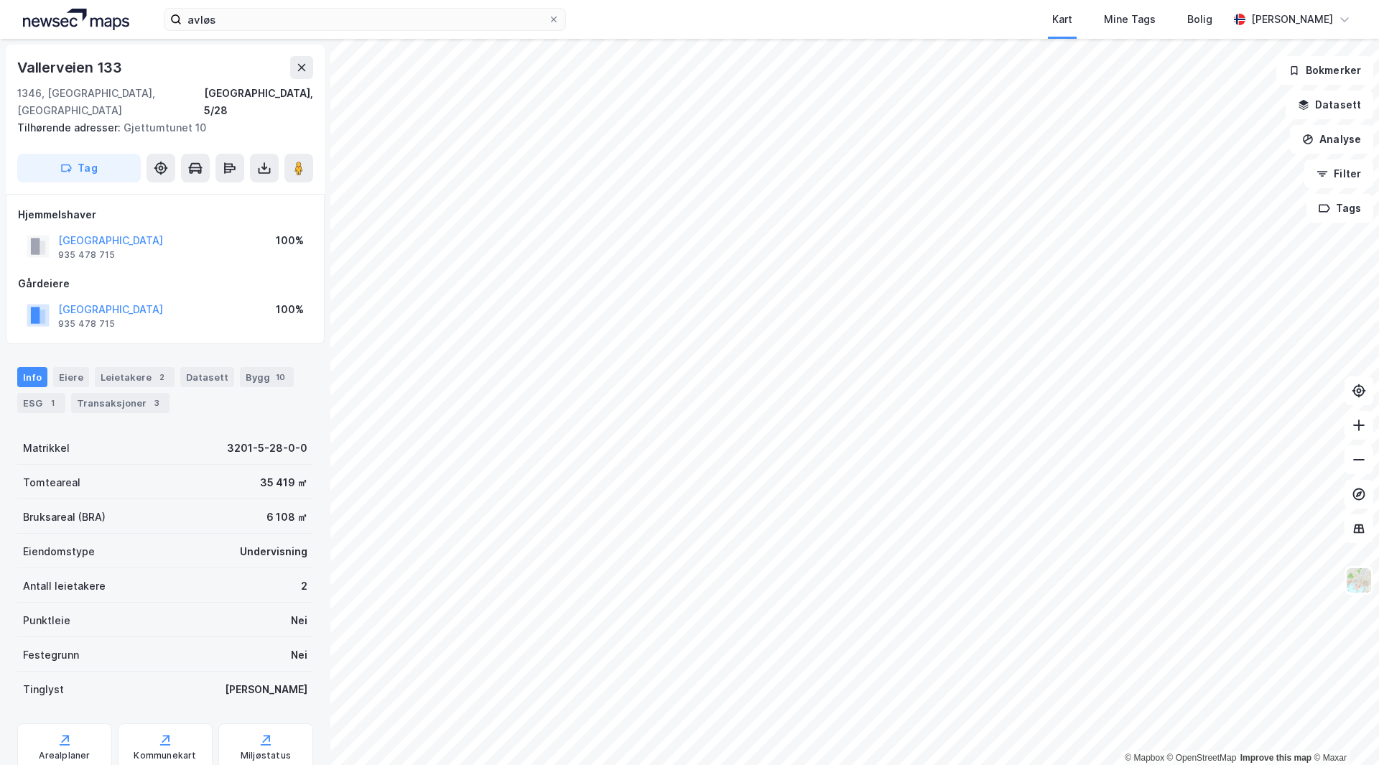
scroll to position [1, 0]
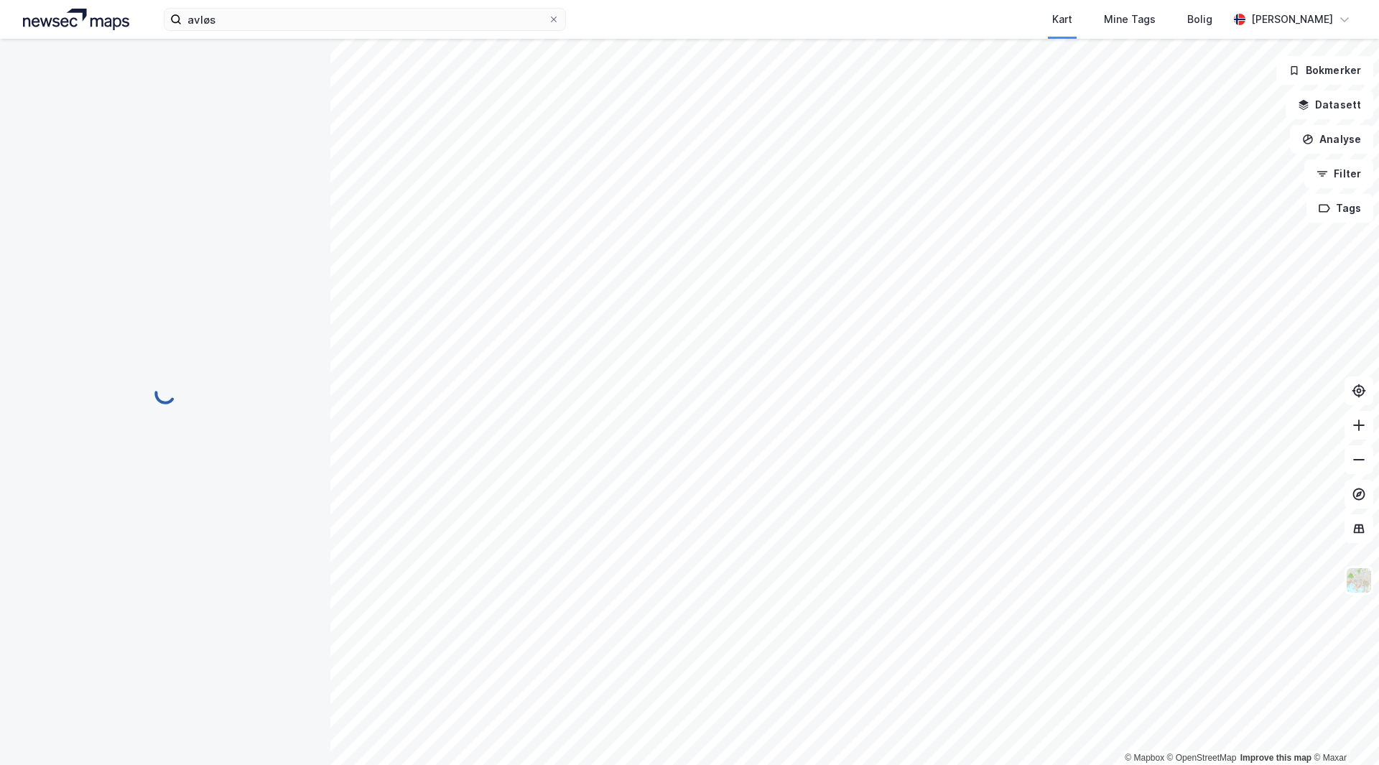
scroll to position [1, 0]
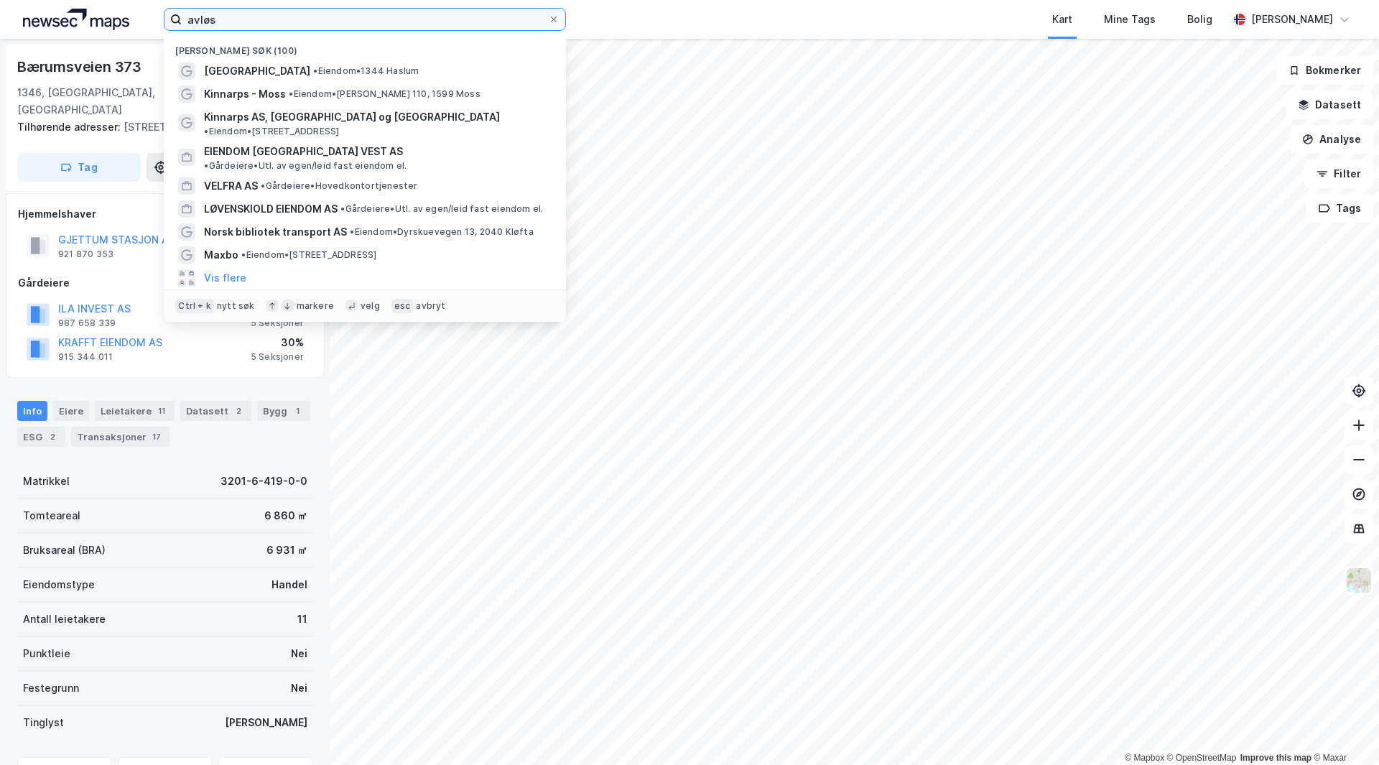
click at [237, 26] on input "avløs" at bounding box center [365, 20] width 366 height 22
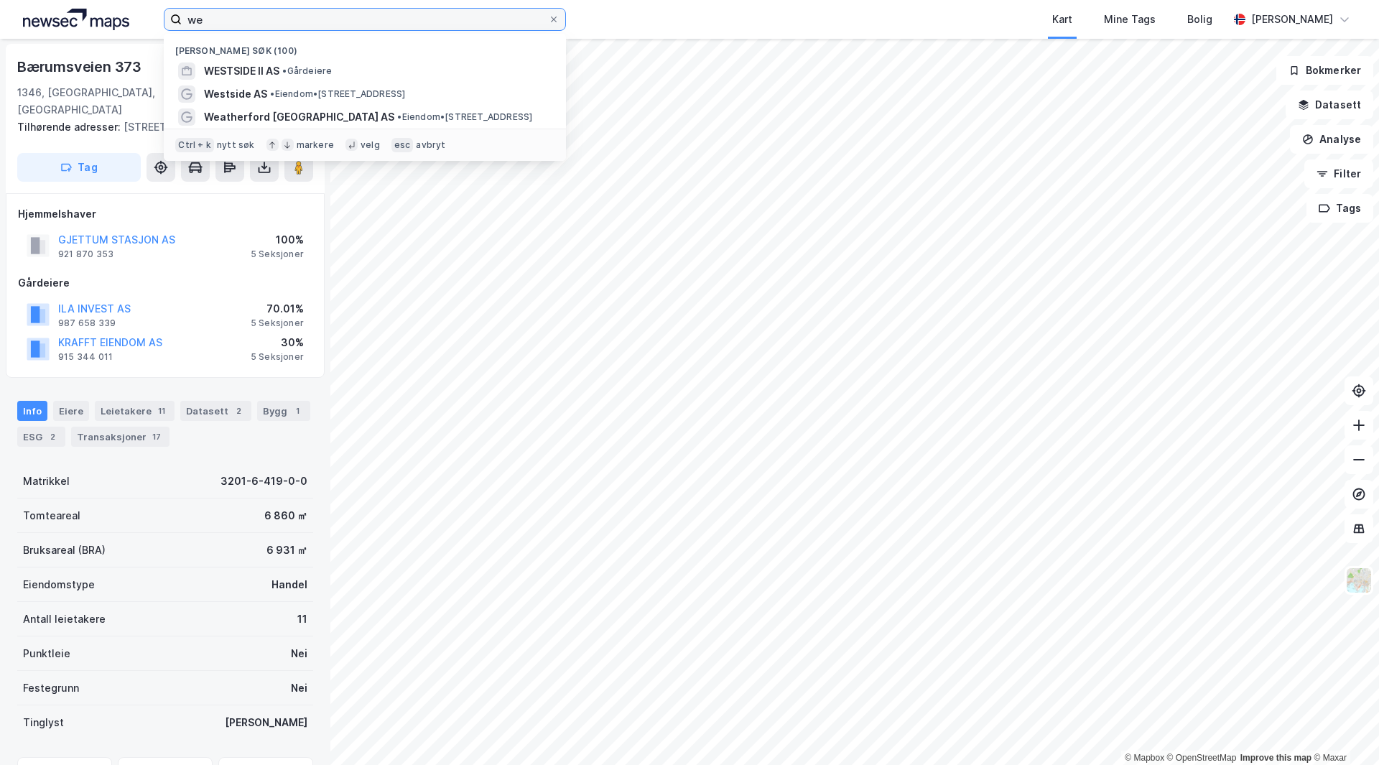
type input "w"
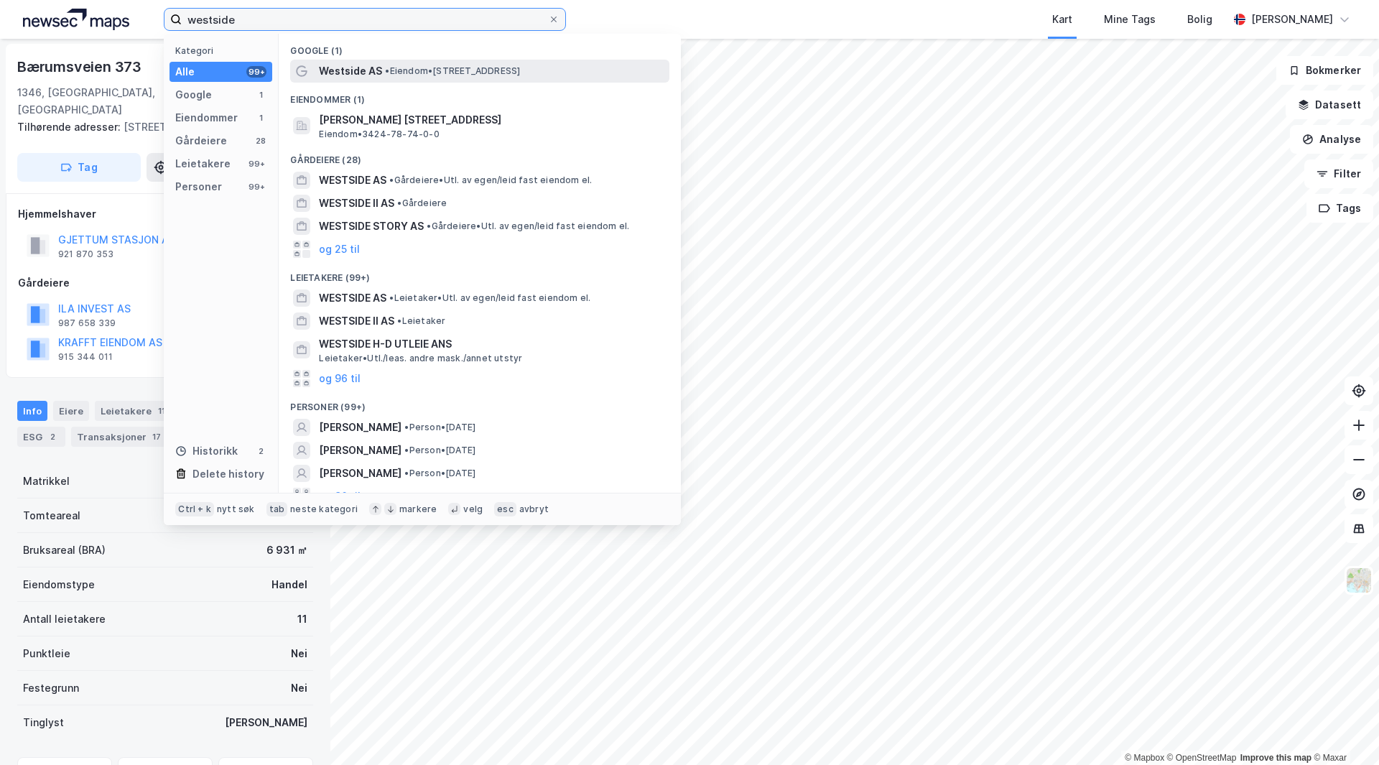
type input "westside"
click at [389, 67] on span "•" at bounding box center [387, 70] width 4 height 11
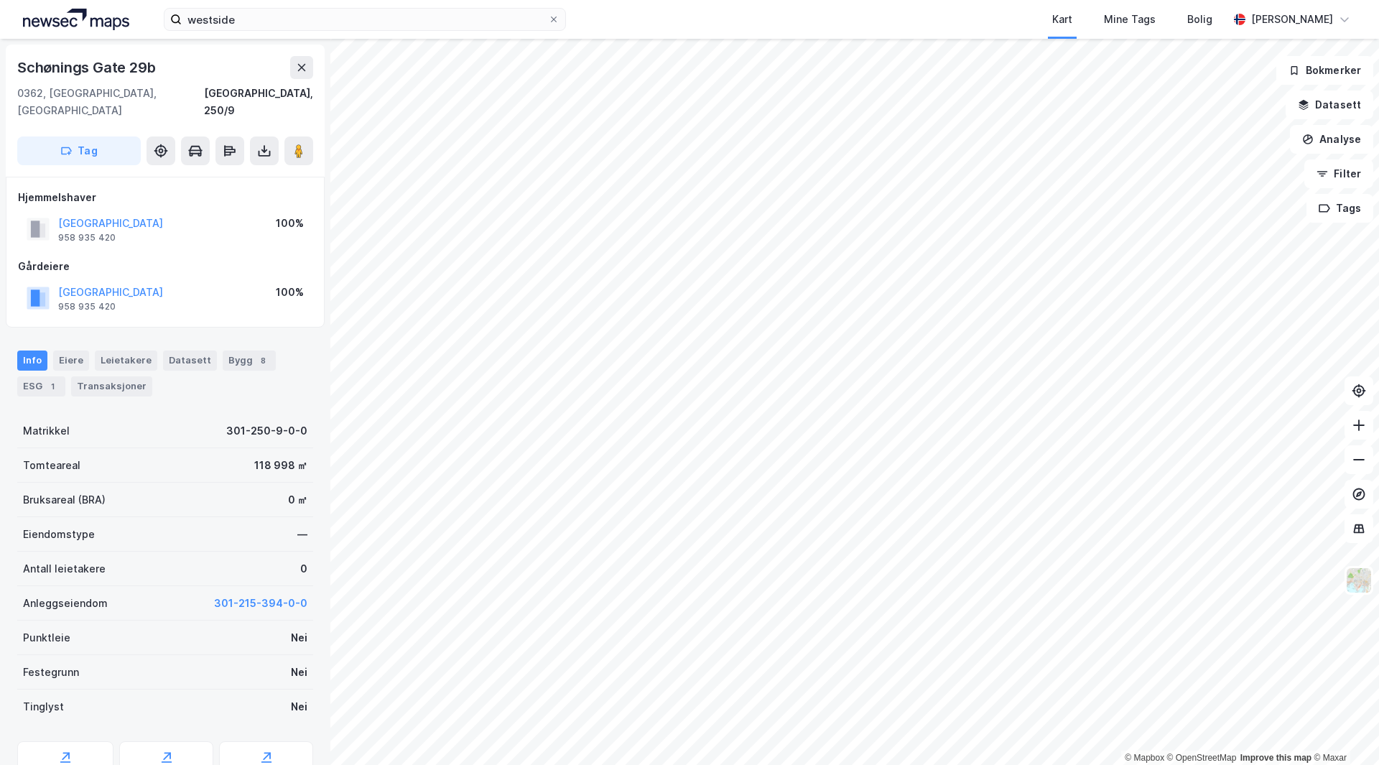
scroll to position [1, 0]
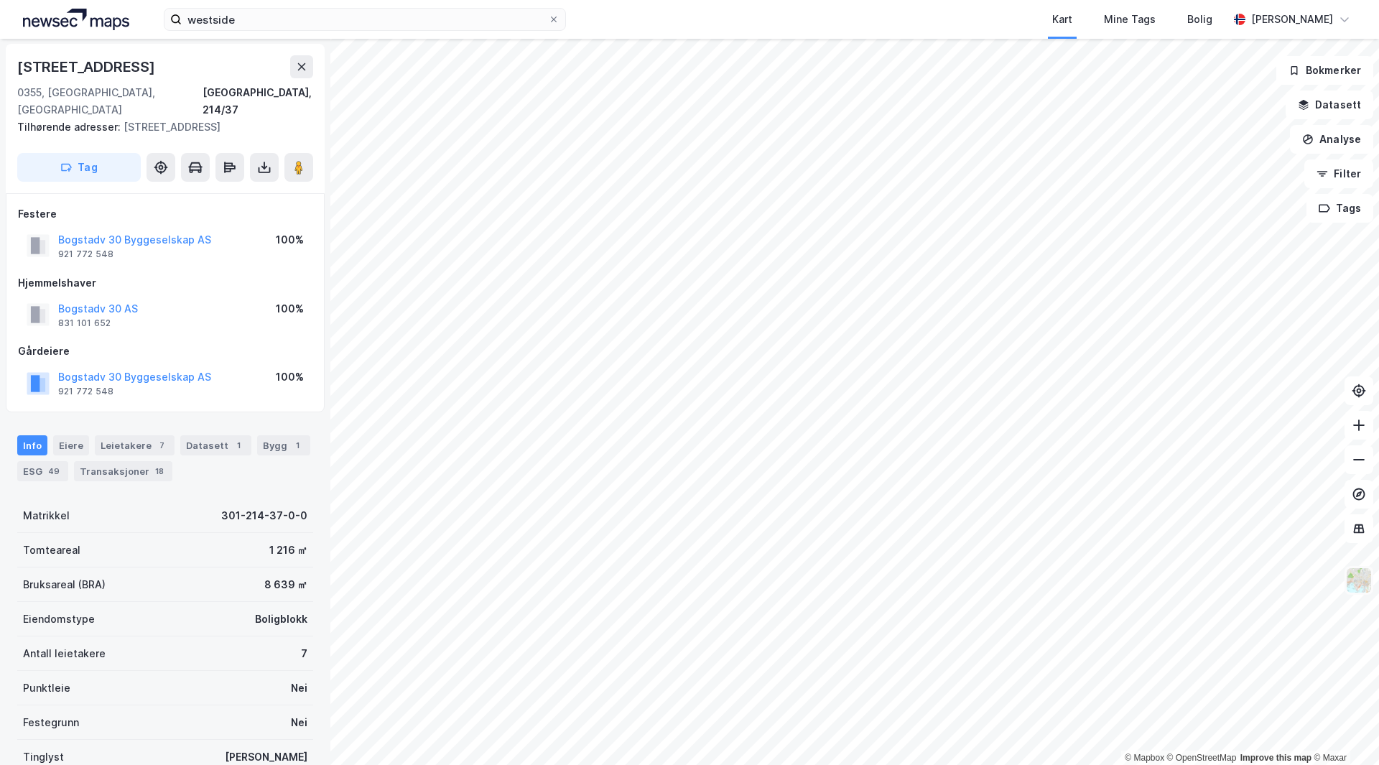
scroll to position [1, 0]
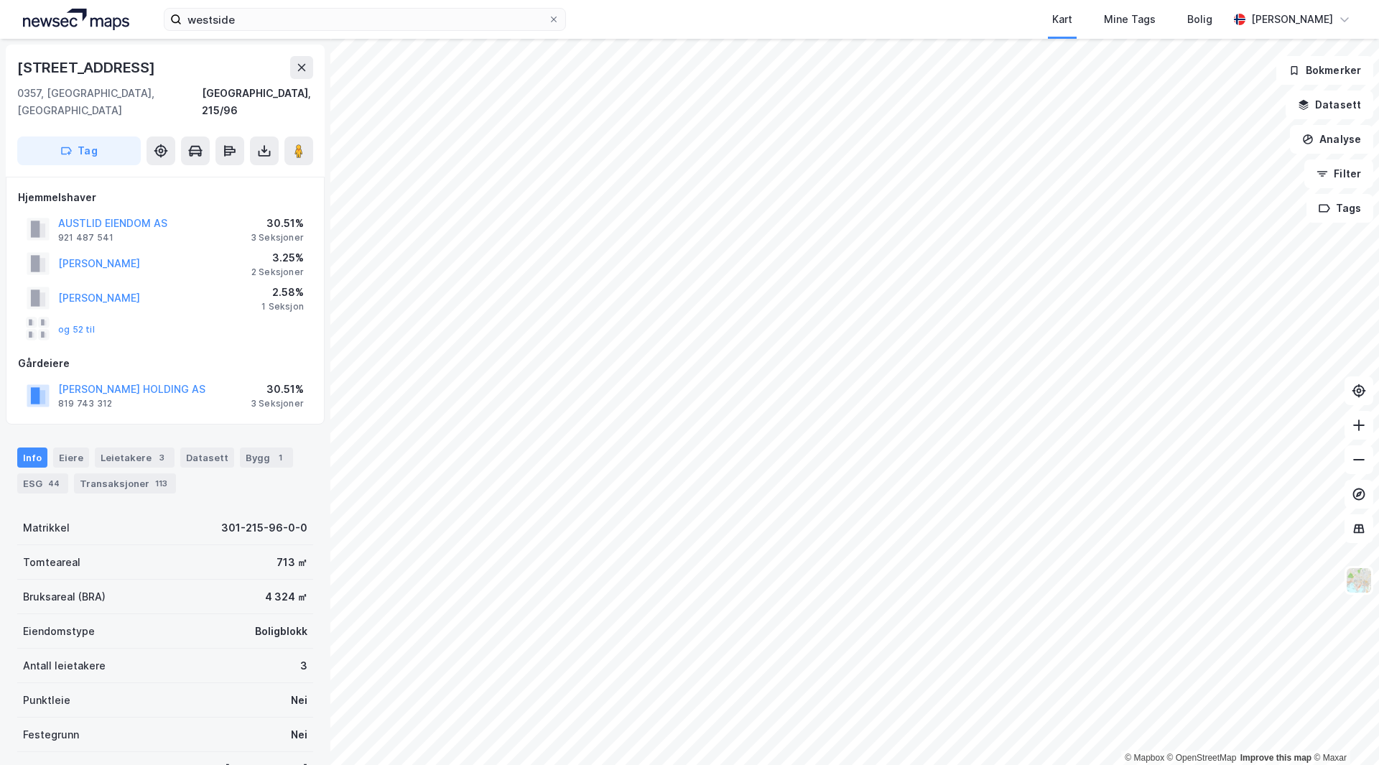
scroll to position [1, 0]
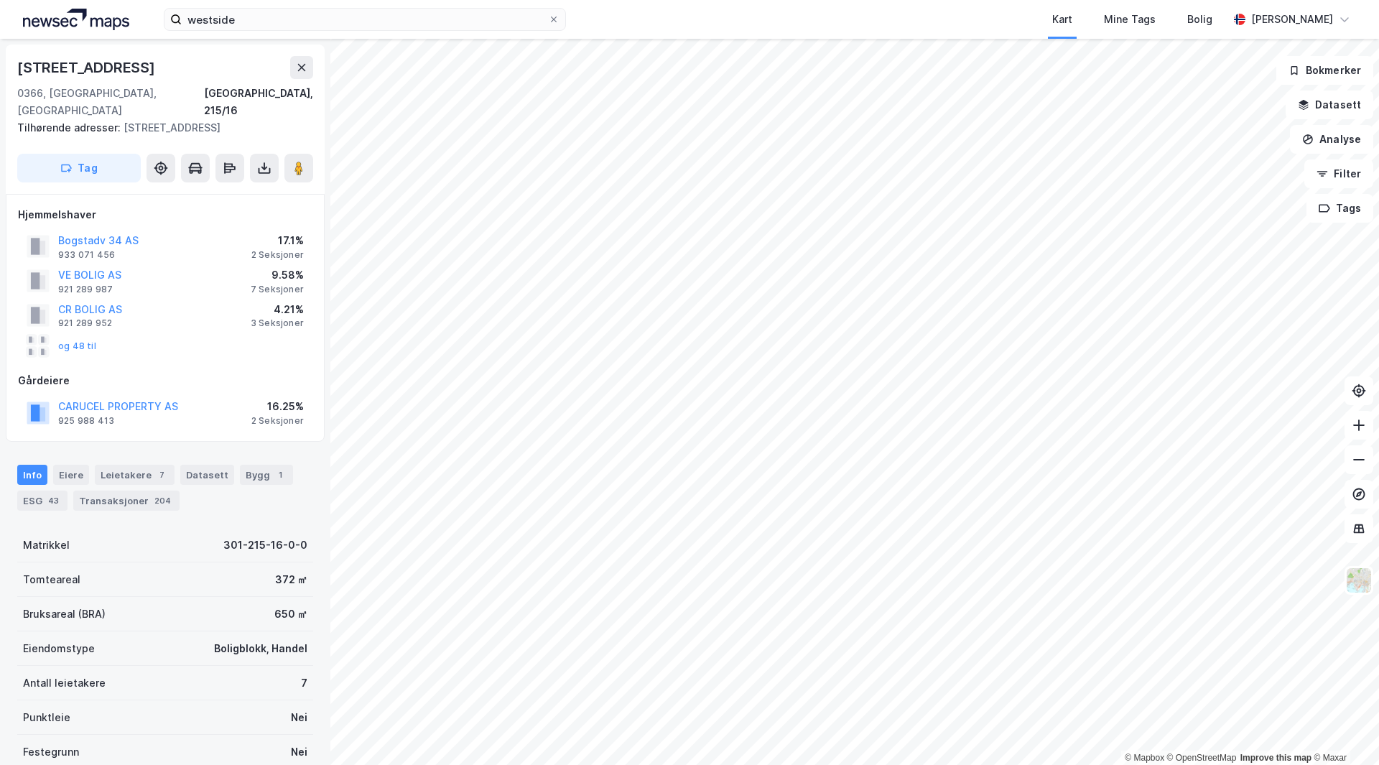
scroll to position [1, 0]
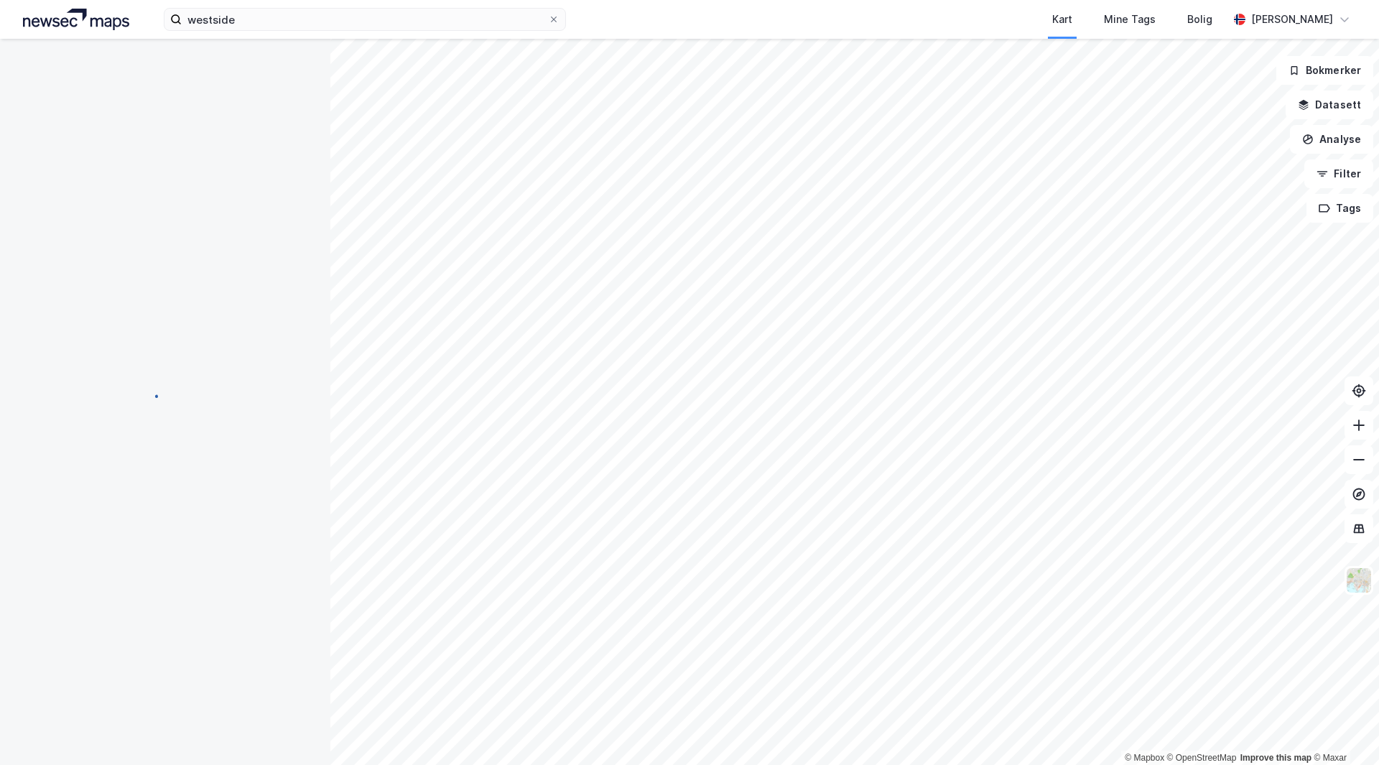
scroll to position [1, 0]
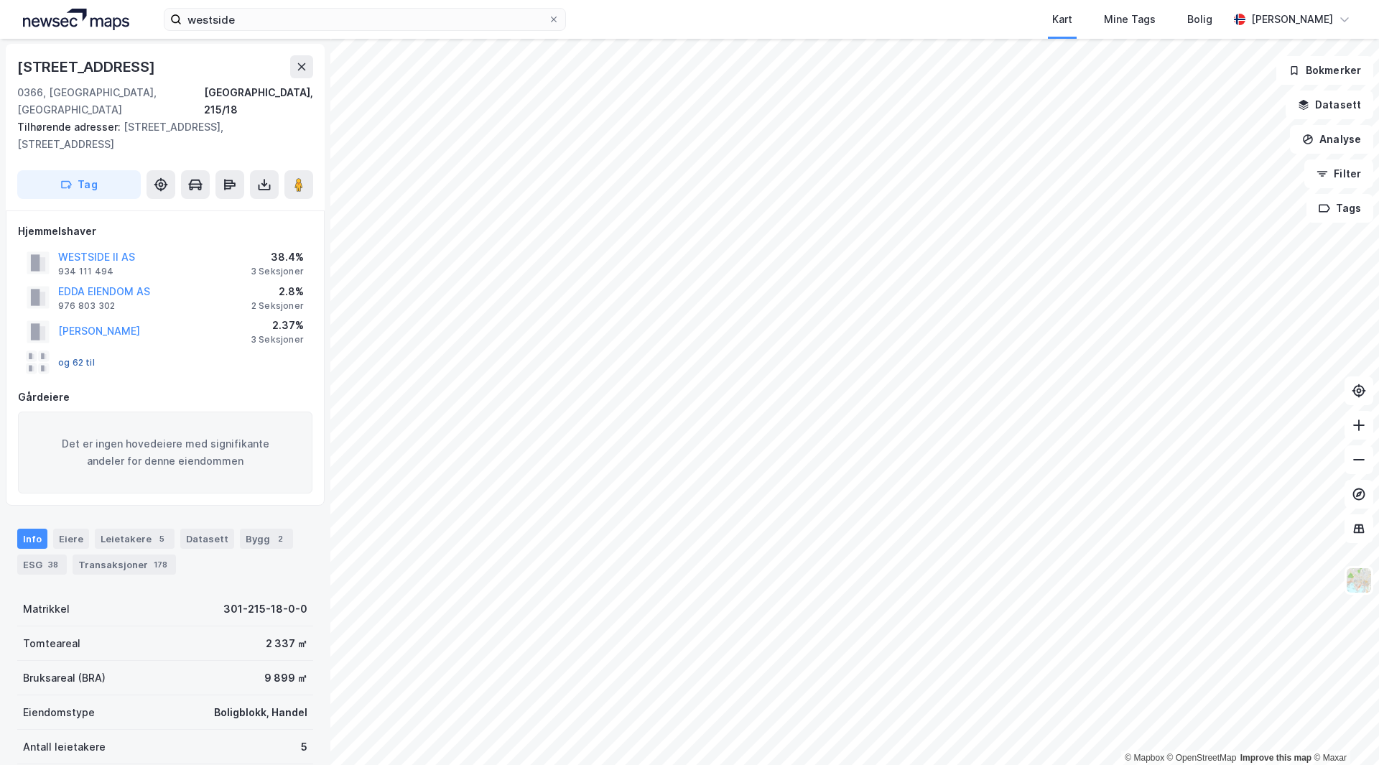
click at [0, 0] on button "og 62 til" at bounding box center [0, 0] width 0 height 0
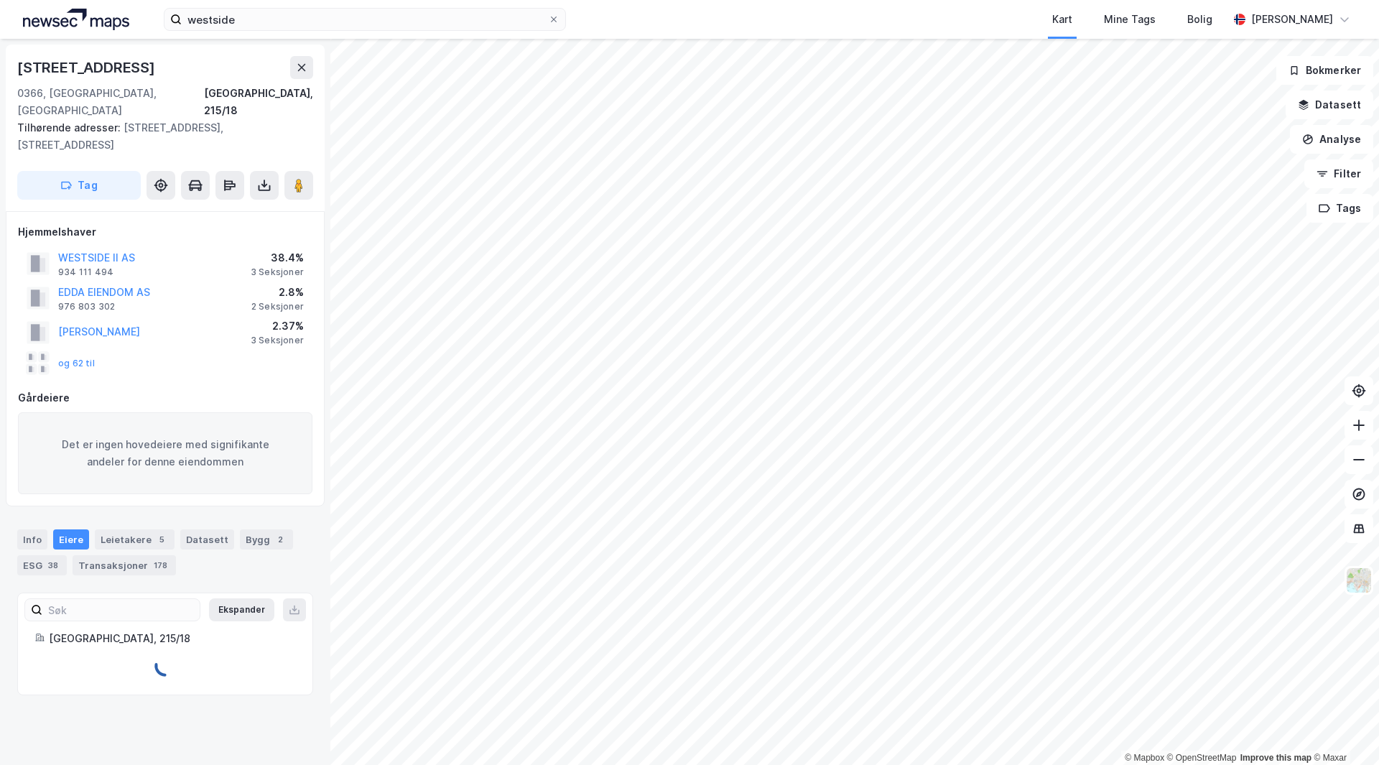
scroll to position [314, 0]
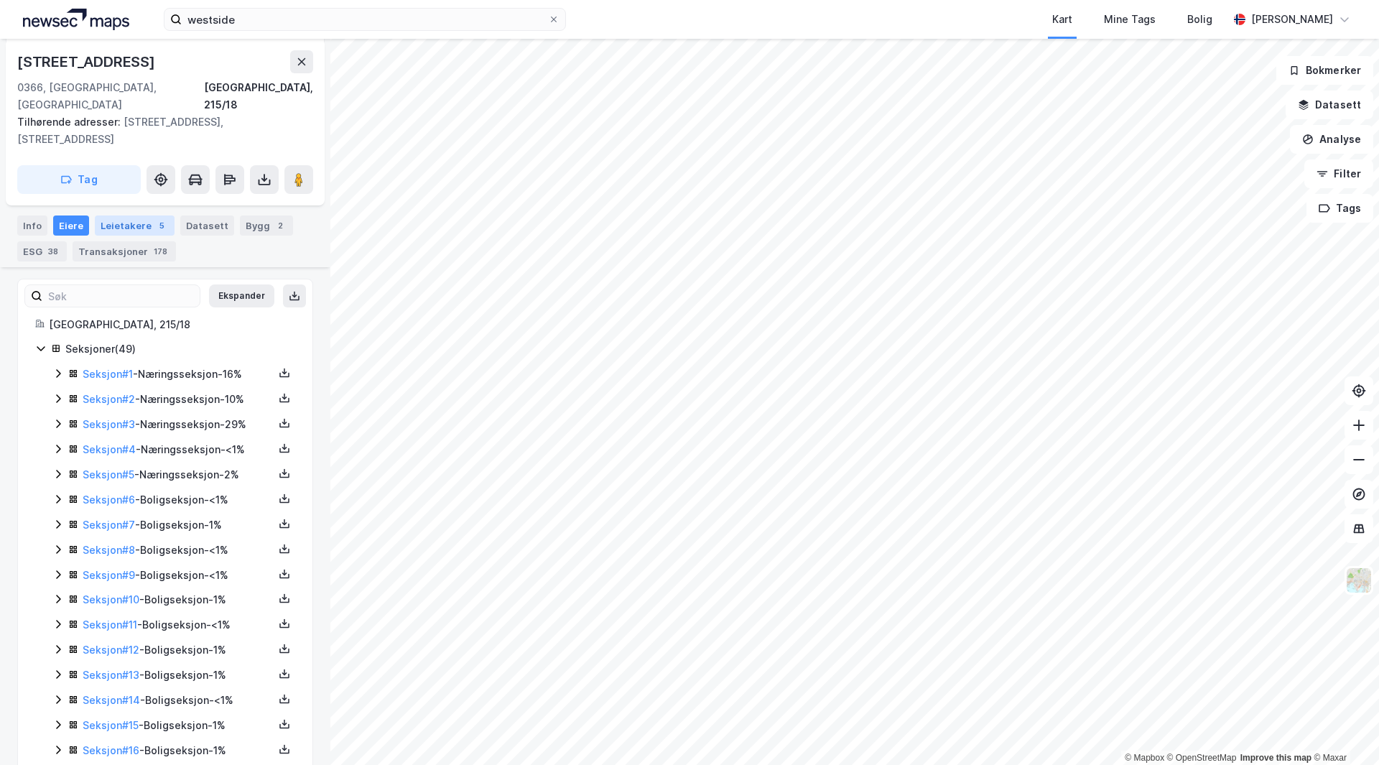
click at [139, 217] on div "Leietakere 5" at bounding box center [135, 225] width 80 height 20
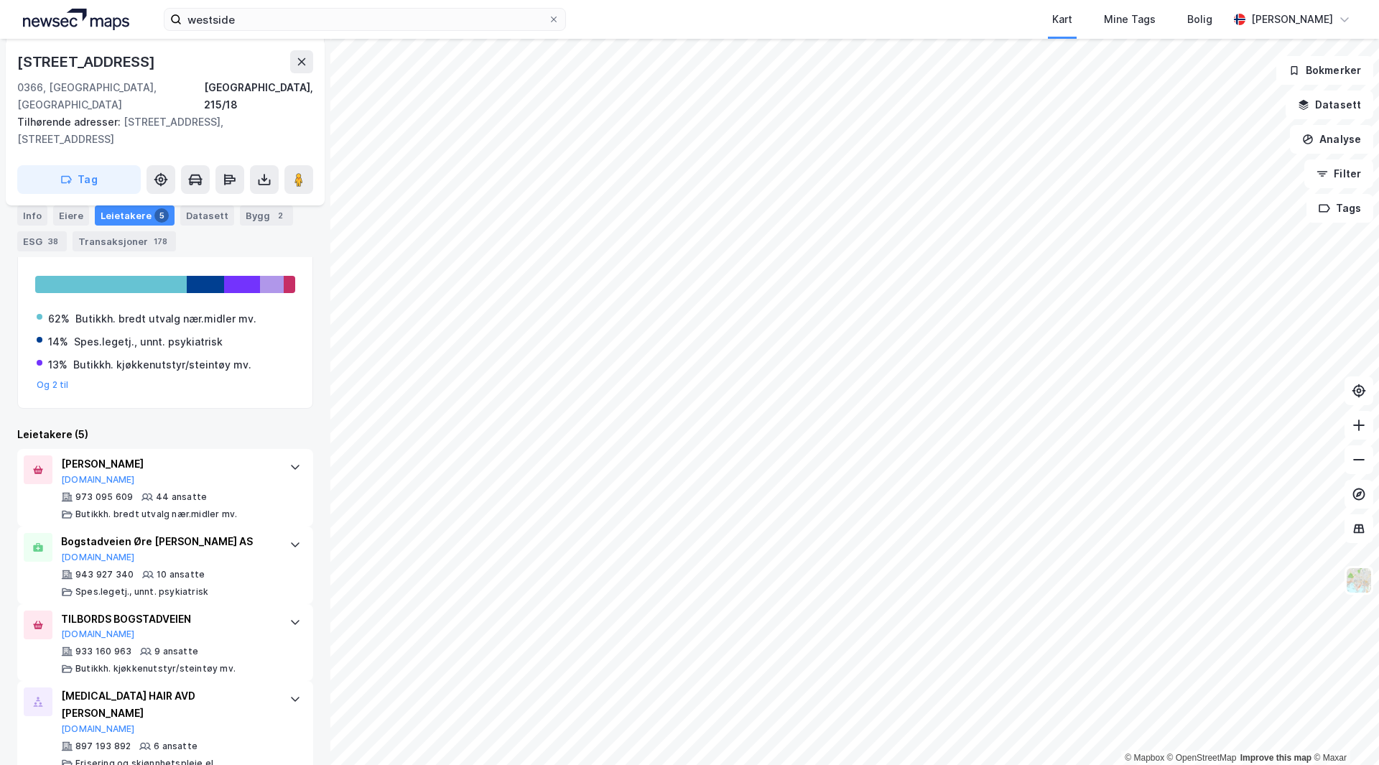
scroll to position [188, 0]
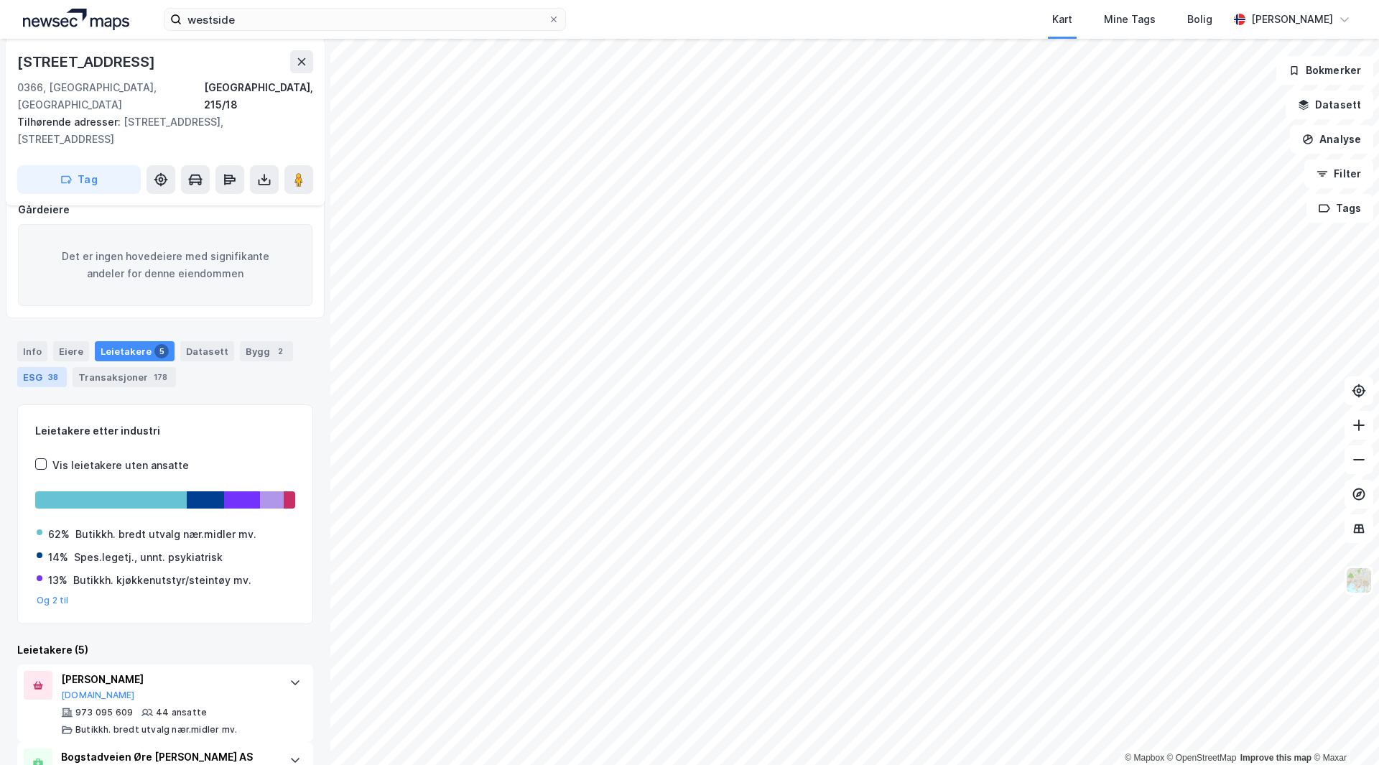
drag, startPoint x: 26, startPoint y: 340, endPoint x: 52, endPoint y: 370, distance: 39.7
click at [26, 341] on div "Info" at bounding box center [32, 351] width 30 height 20
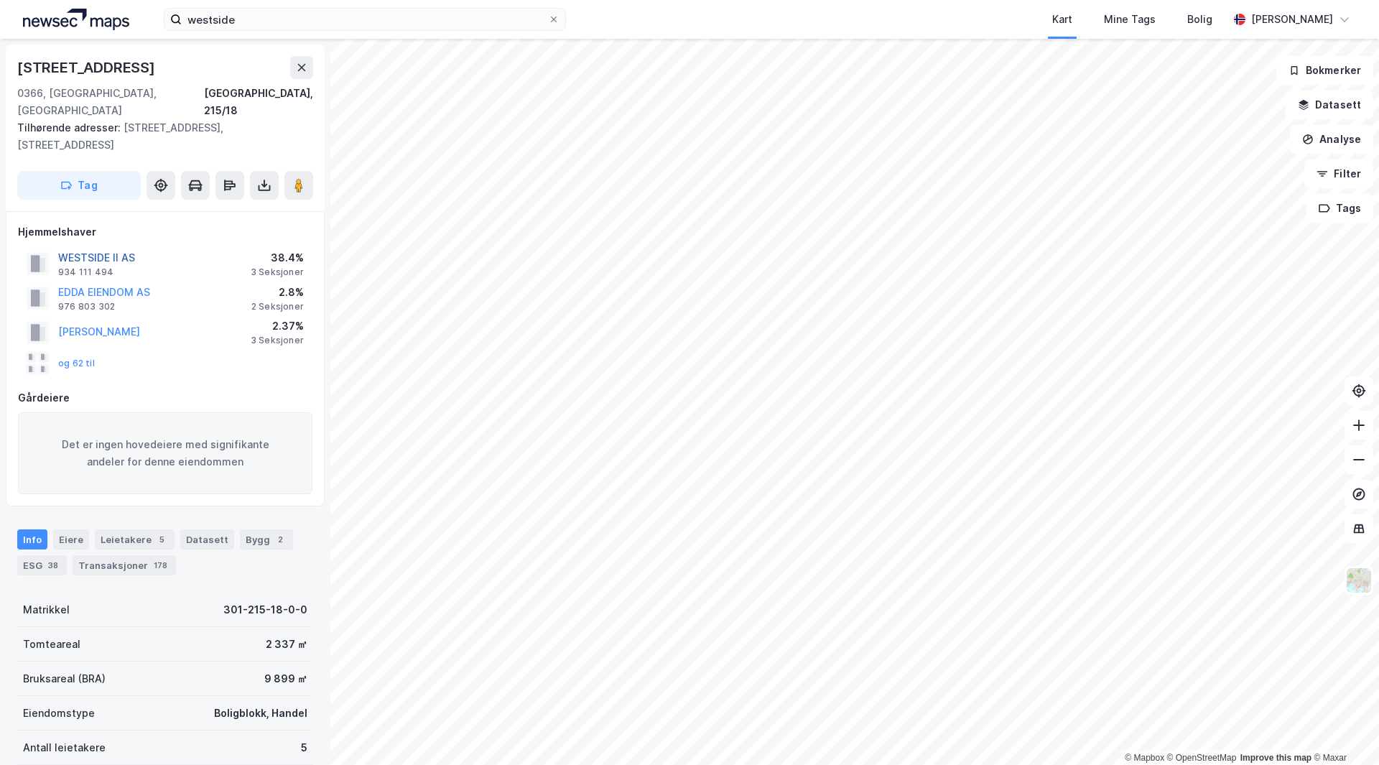
click at [0, 0] on button "WESTSIDE II AS" at bounding box center [0, 0] width 0 height 0
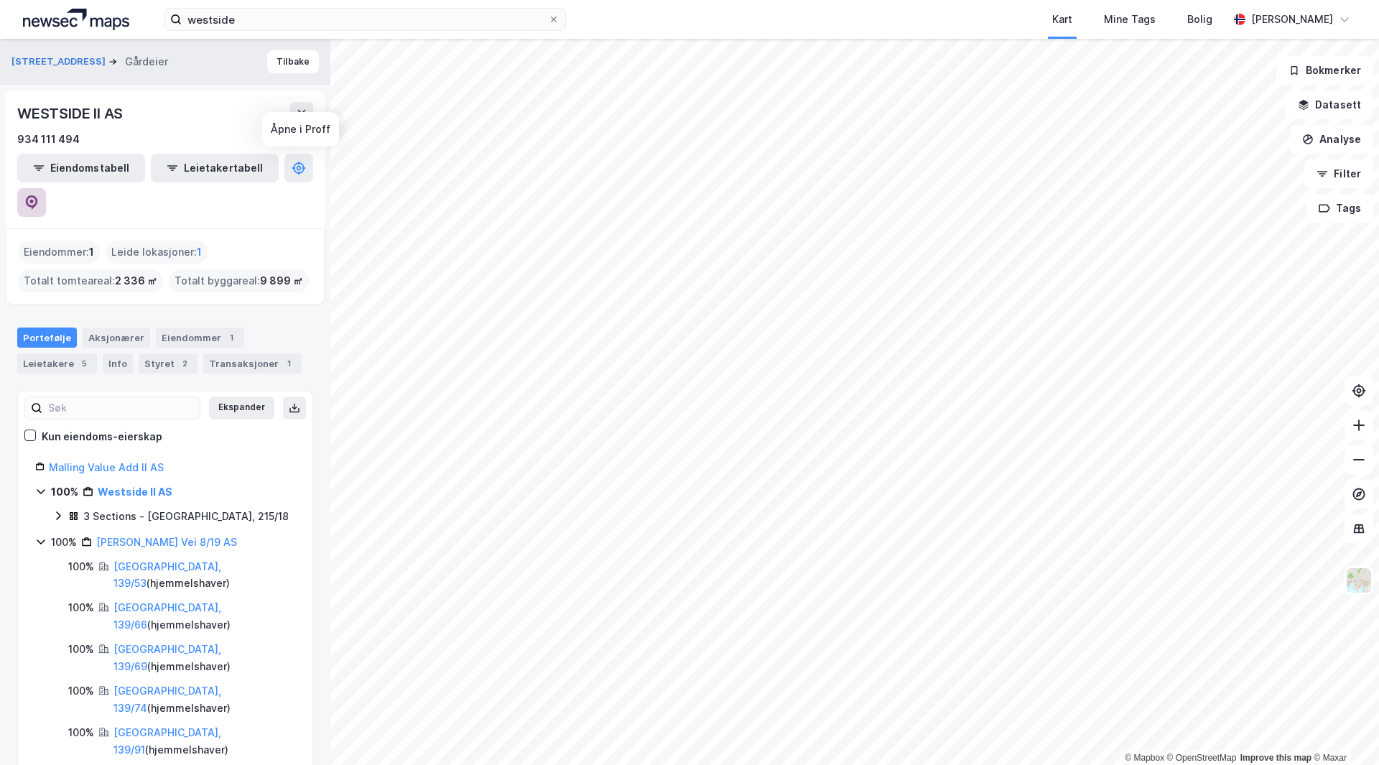
click at [46, 188] on button at bounding box center [31, 202] width 29 height 29
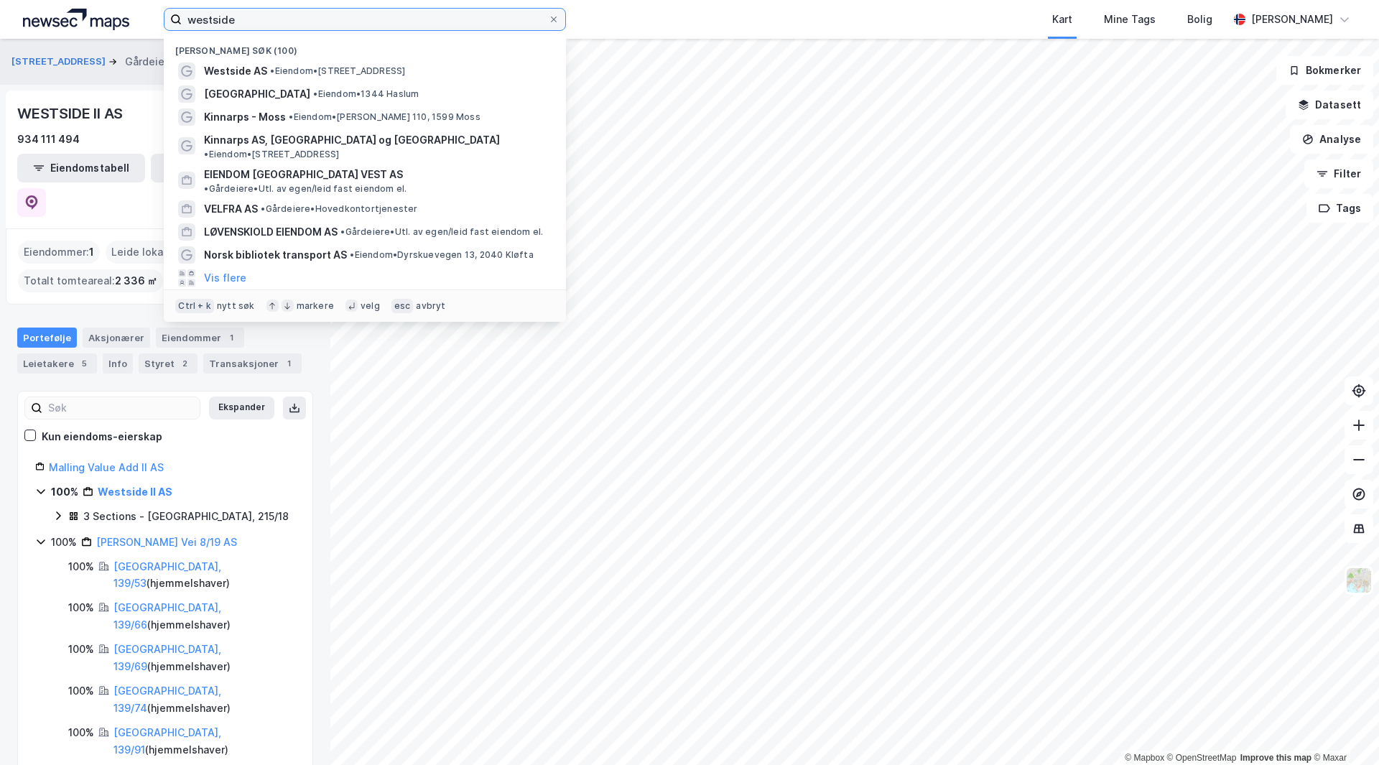
click at [259, 24] on input "westside" at bounding box center [365, 20] width 366 height 22
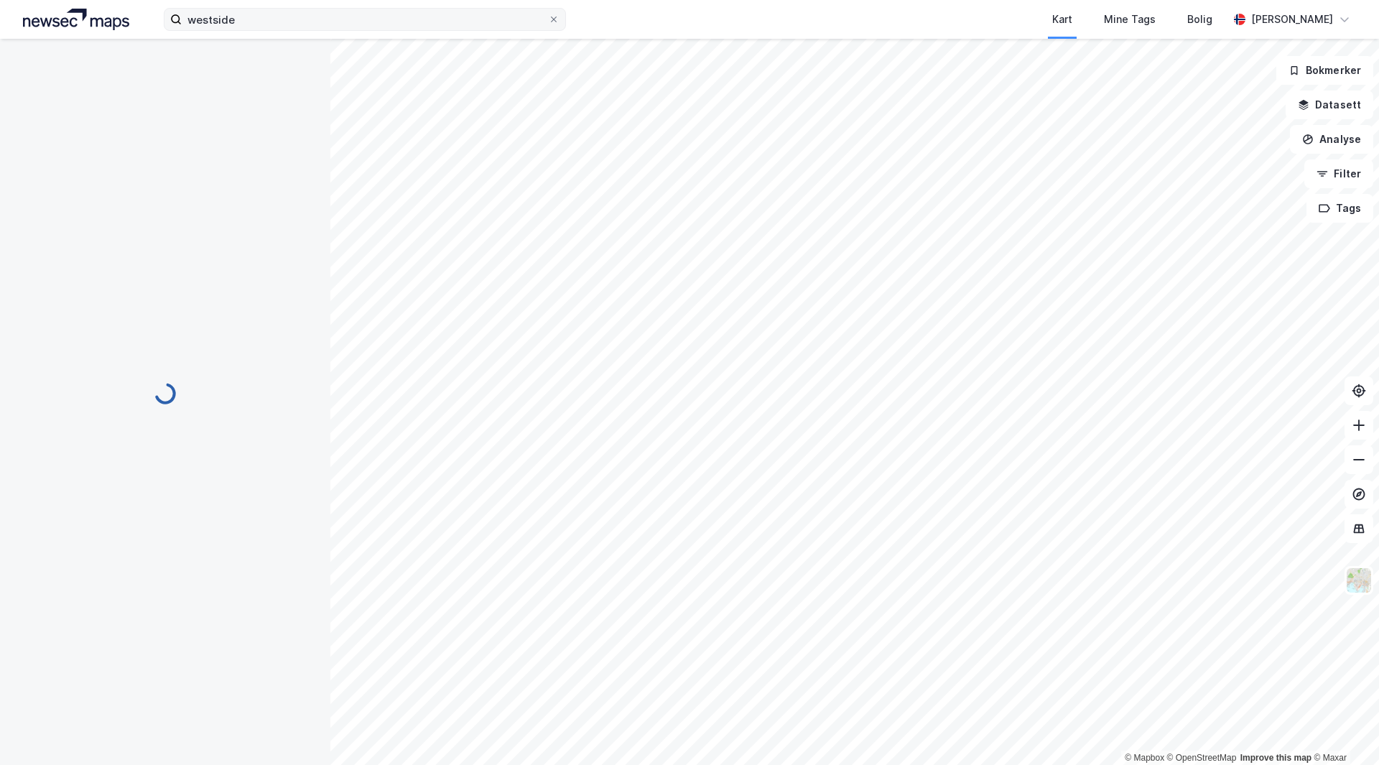
scroll to position [3, 0]
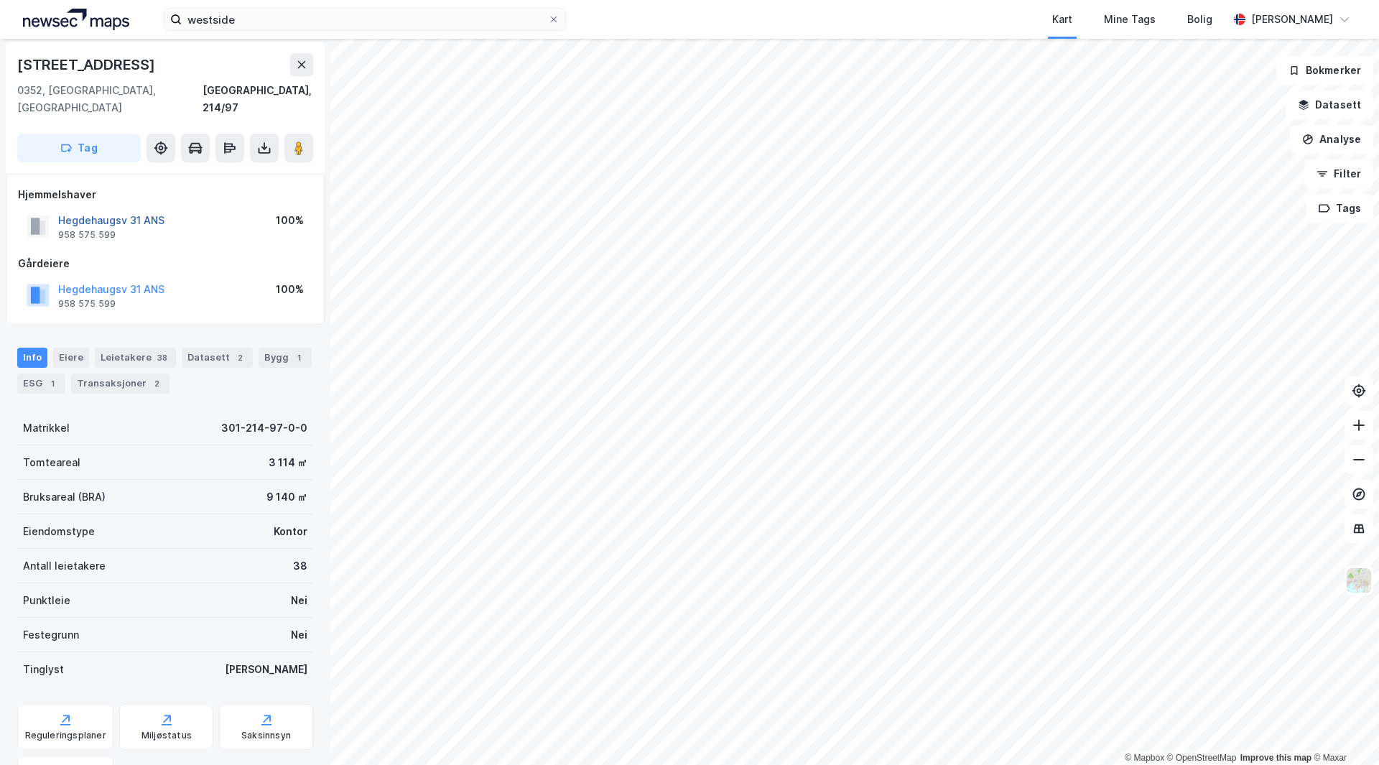
click at [0, 0] on button "Hegdehaugsv 31 ANS" at bounding box center [0, 0] width 0 height 0
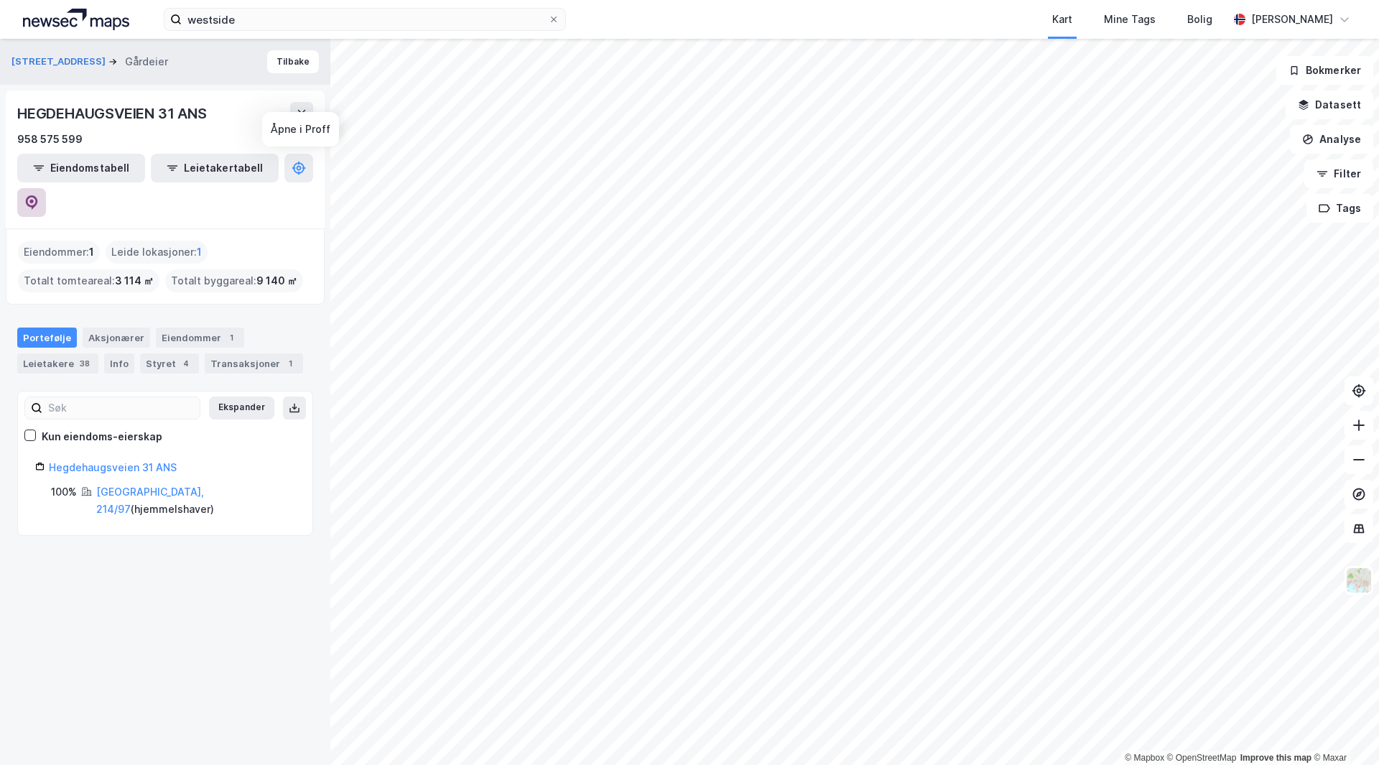
click at [39, 195] on icon at bounding box center [31, 202] width 14 height 14
click at [46, 188] on button at bounding box center [31, 202] width 29 height 29
drag, startPoint x: 177, startPoint y: 611, endPoint x: 88, endPoint y: 531, distance: 120.5
click at [88, 531] on div "Hegdehaugsveien 31 Gårdeier Tilbake HEGDEHAUGSVEIEN 31 ANS 958 575 599 Eiendoms…" at bounding box center [165, 402] width 330 height 726
click at [281, 62] on button "Tilbake" at bounding box center [293, 61] width 52 height 23
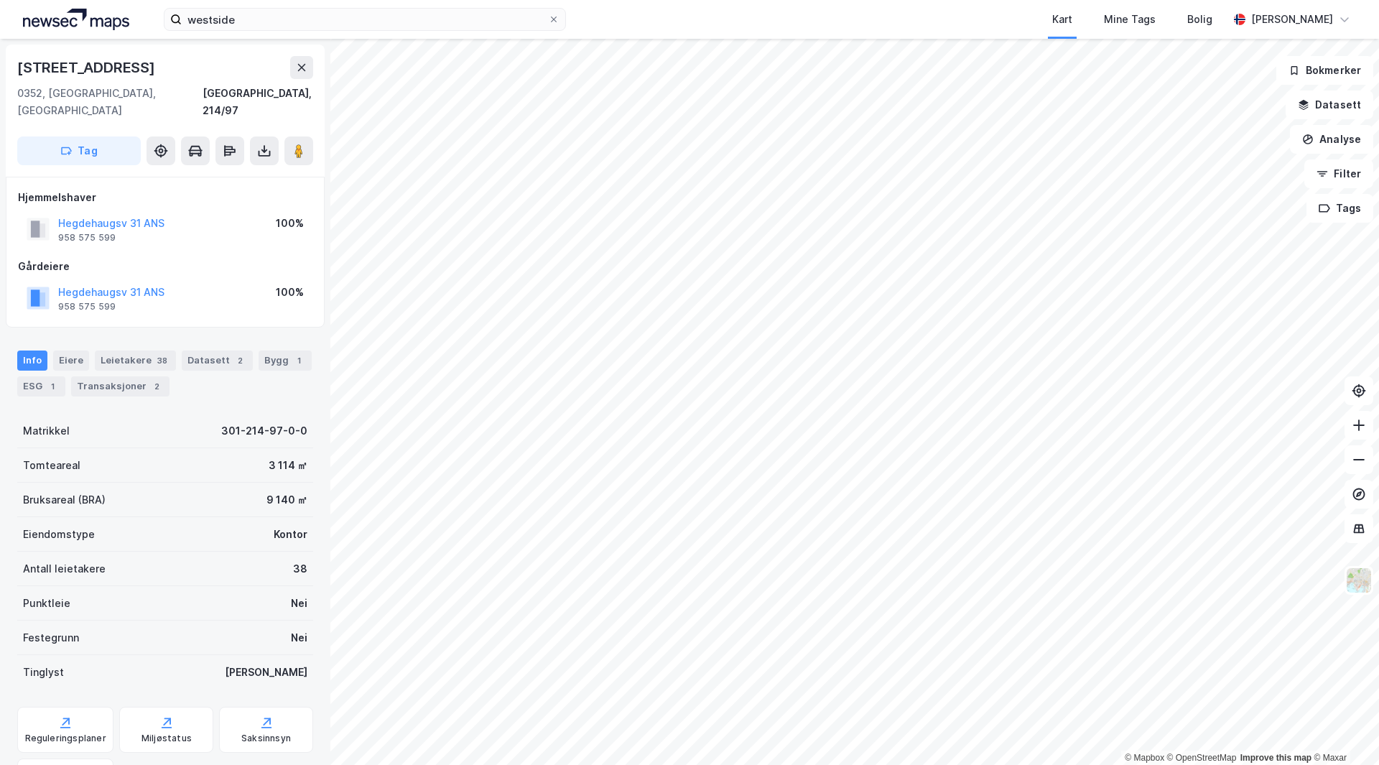
drag, startPoint x: 209, startPoint y: 406, endPoint x: 173, endPoint y: 399, distance: 36.5
click at [173, 414] on div "Matrikkel 301-214-97-0-0" at bounding box center [165, 431] width 296 height 34
click at [34, 376] on div "ESG 1" at bounding box center [41, 386] width 48 height 20
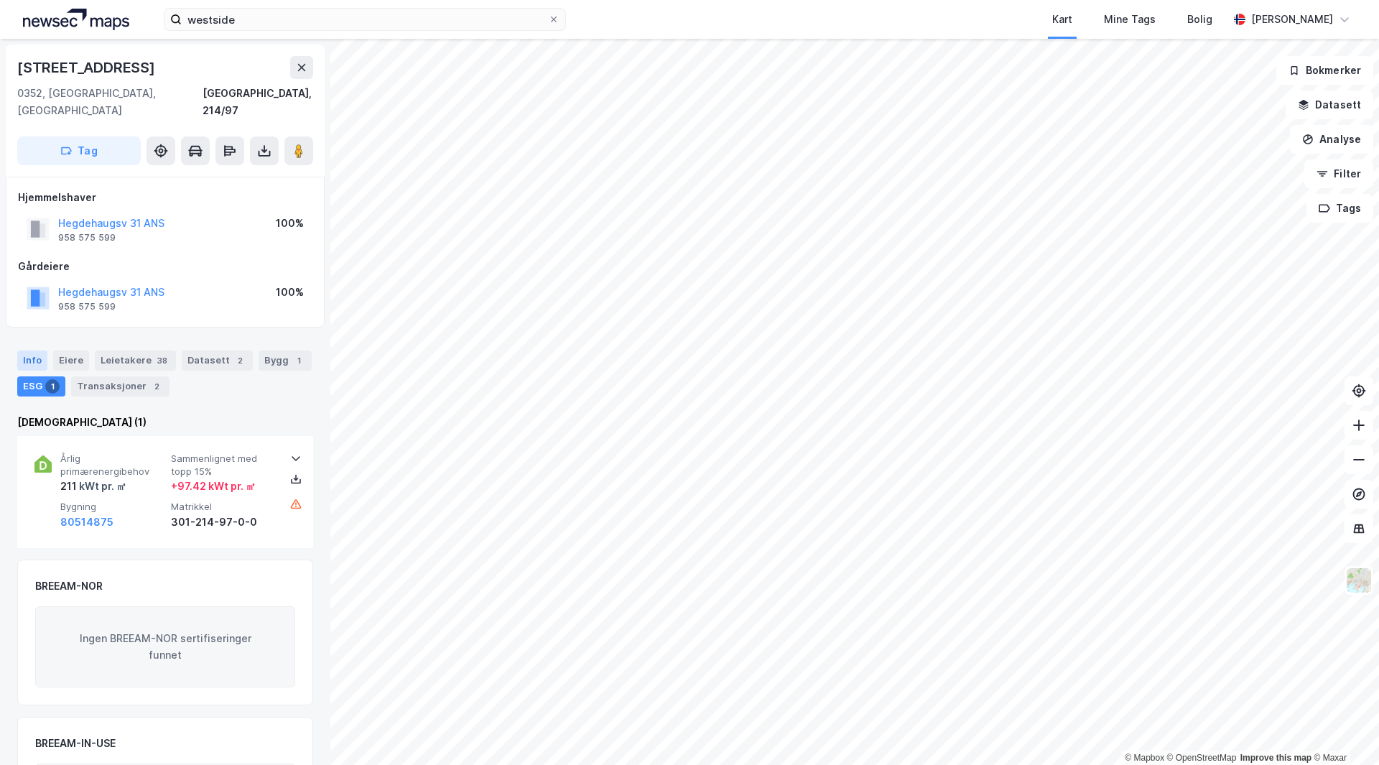
click at [32, 350] on div "Info" at bounding box center [32, 360] width 30 height 20
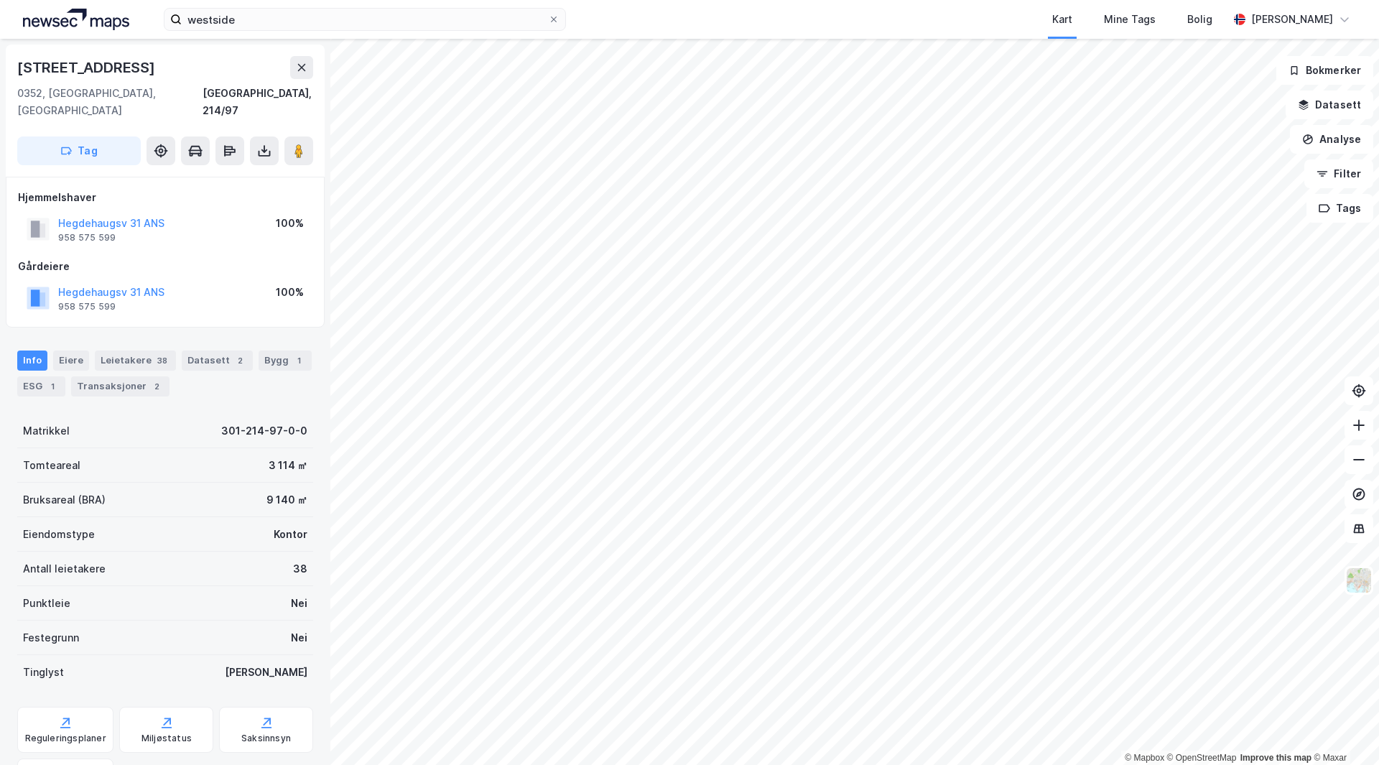
drag, startPoint x: 247, startPoint y: 472, endPoint x: 210, endPoint y: 470, distance: 36.7
click at [136, 350] on div "Leietakere 38" at bounding box center [135, 360] width 81 height 20
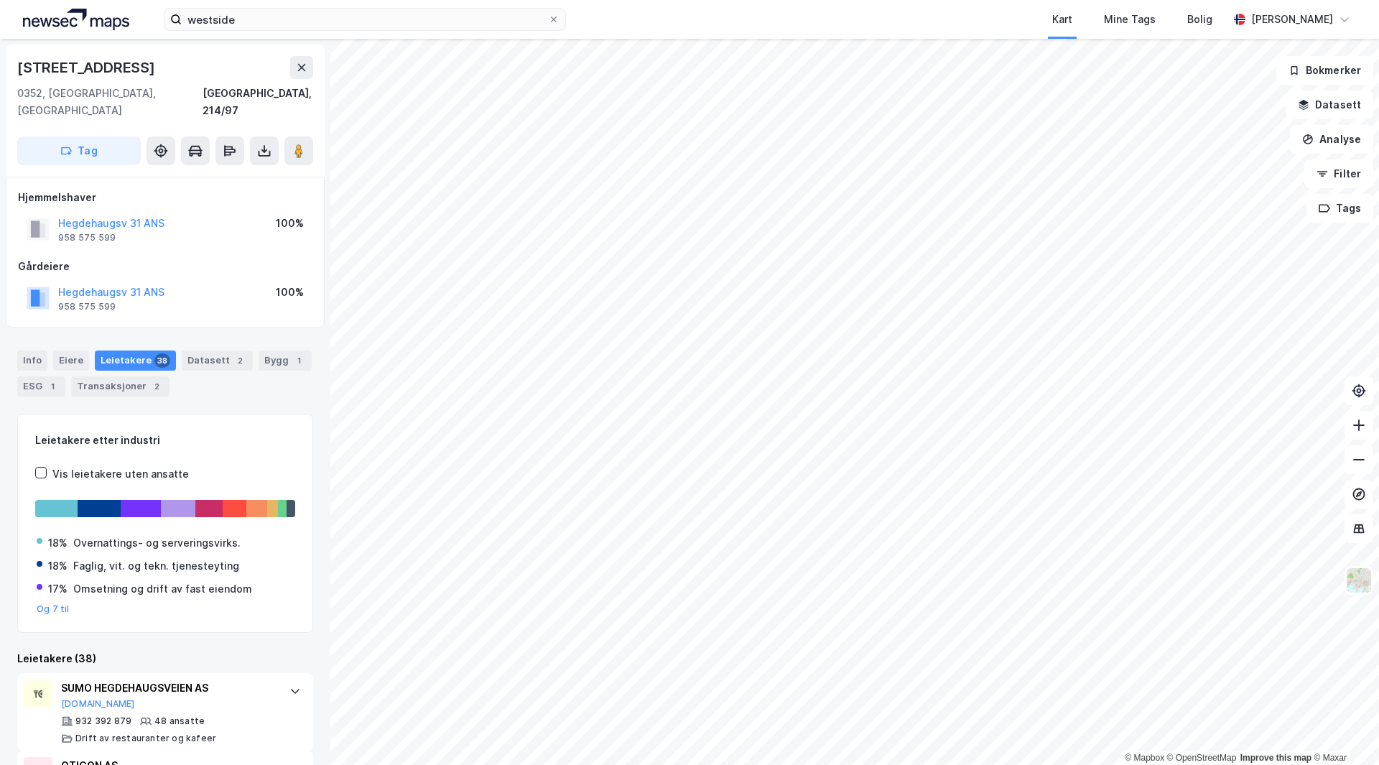
drag, startPoint x: 246, startPoint y: 398, endPoint x: 3, endPoint y: 373, distance: 244.1
